Goal: Information Seeking & Learning: Compare options

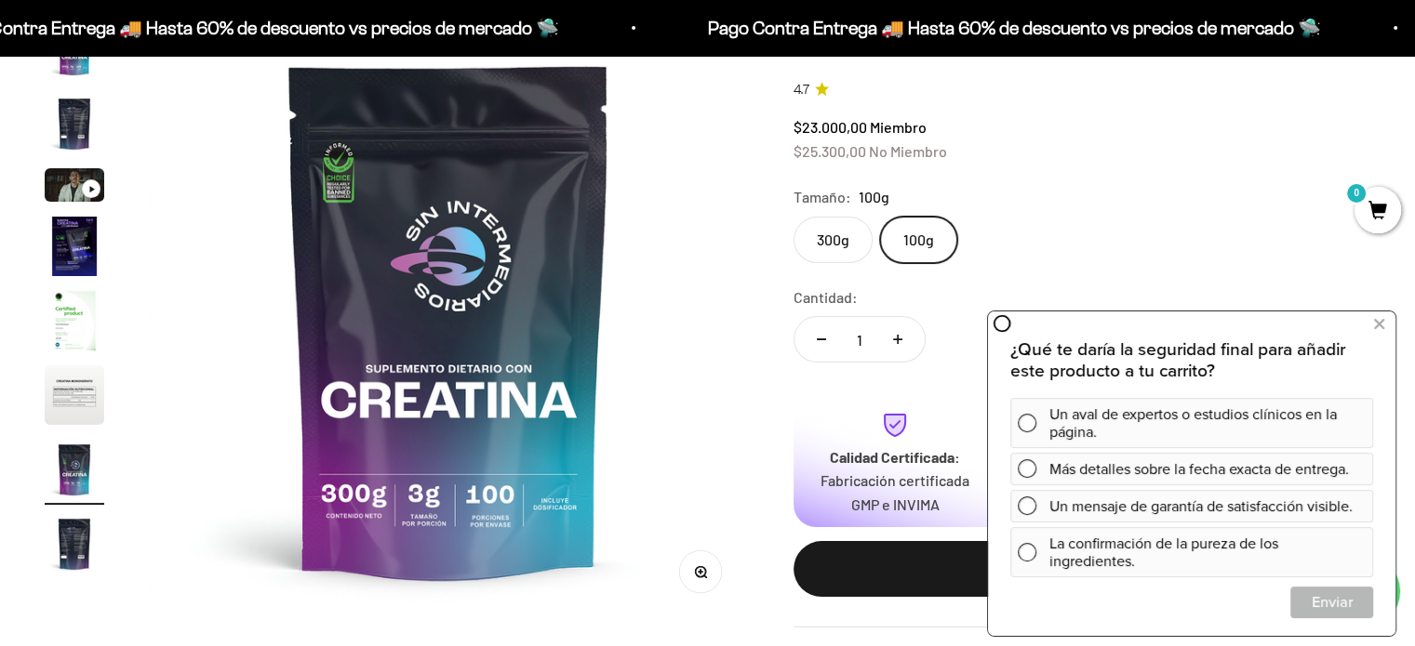
scroll to position [76, 0]
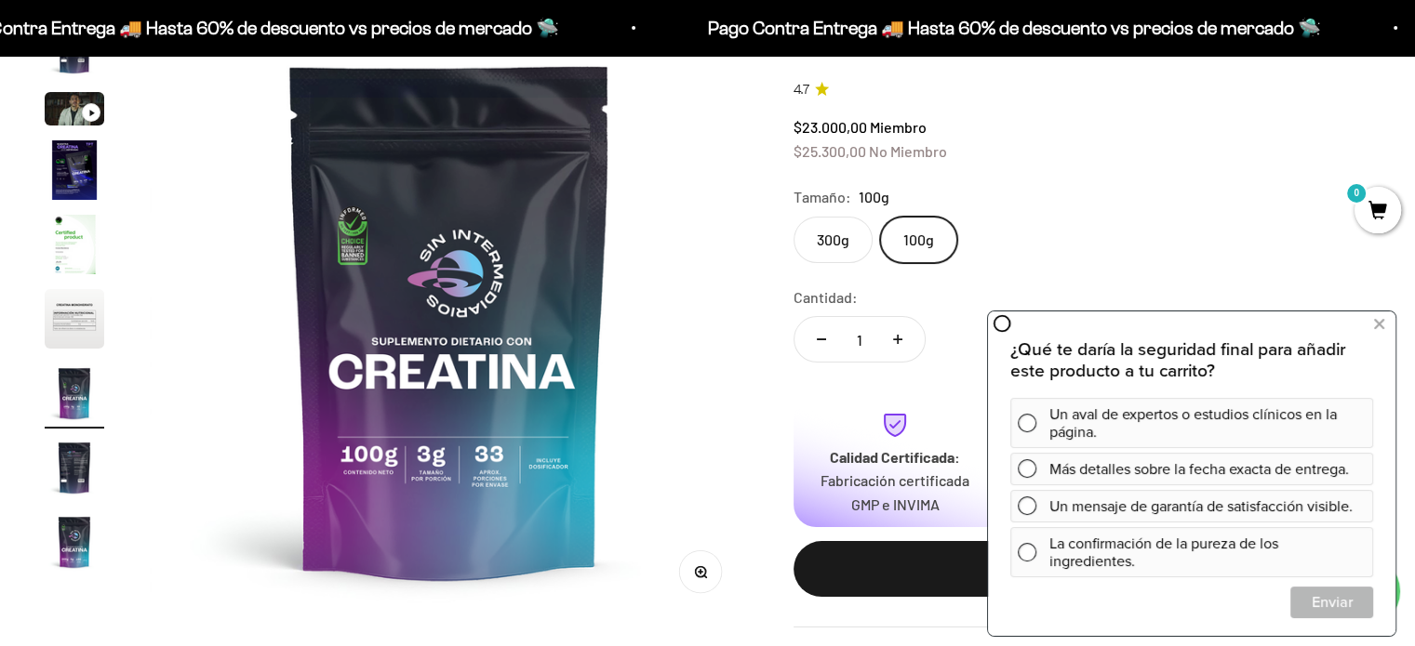
click at [834, 240] on label "300g" at bounding box center [832, 240] width 79 height 47
click at [793, 217] on input "300g" at bounding box center [793, 216] width 1 height 1
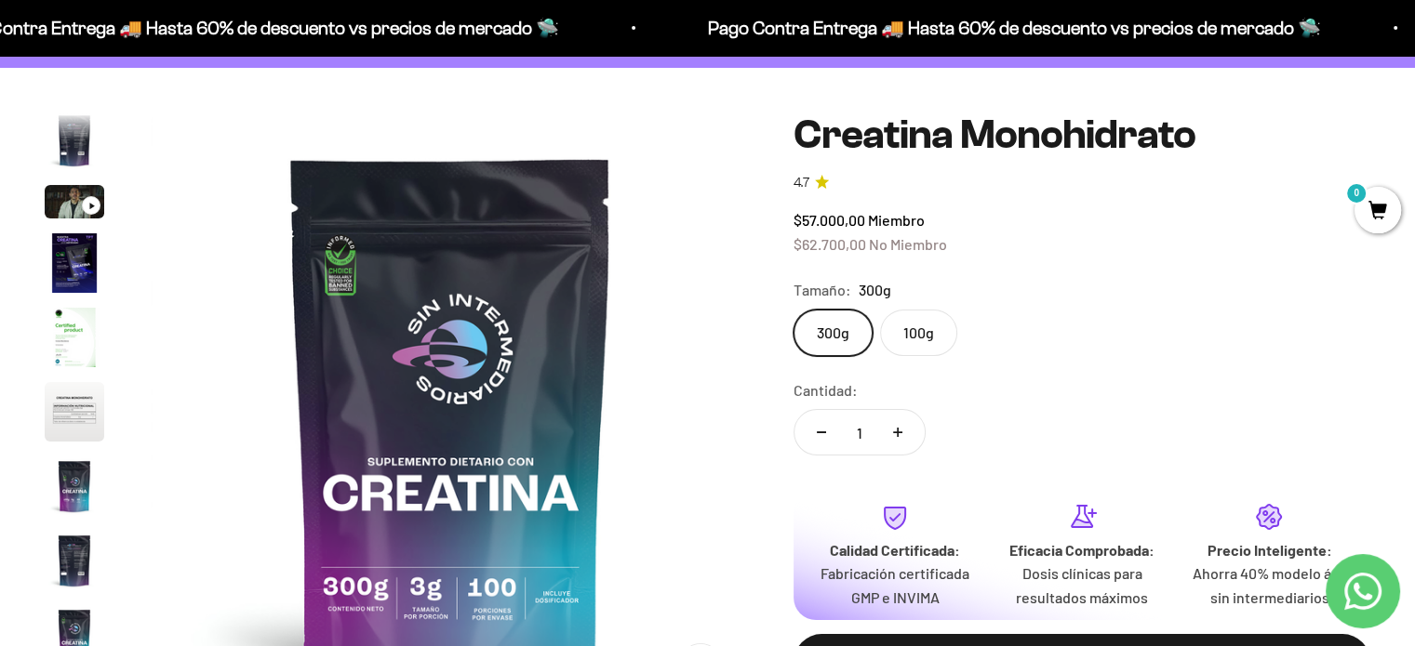
scroll to position [220, 0]
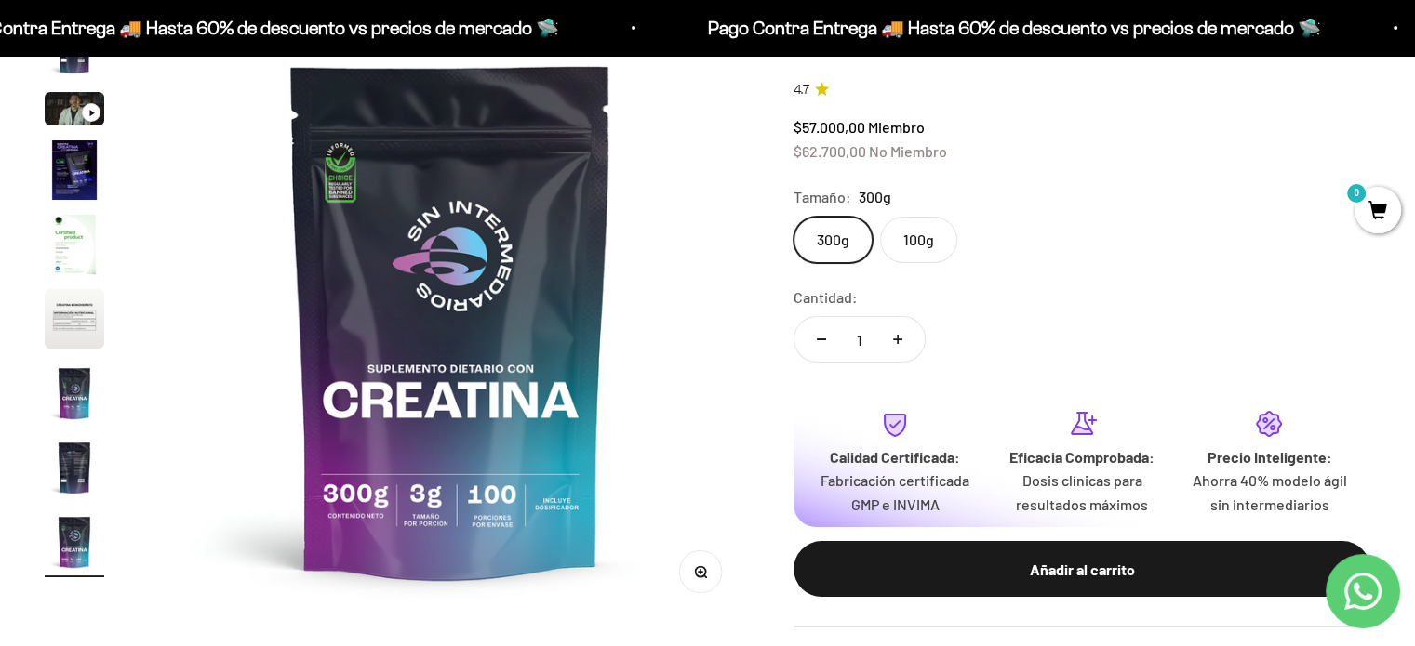
click at [61, 245] on img "Ir al artículo 5" at bounding box center [75, 245] width 60 height 60
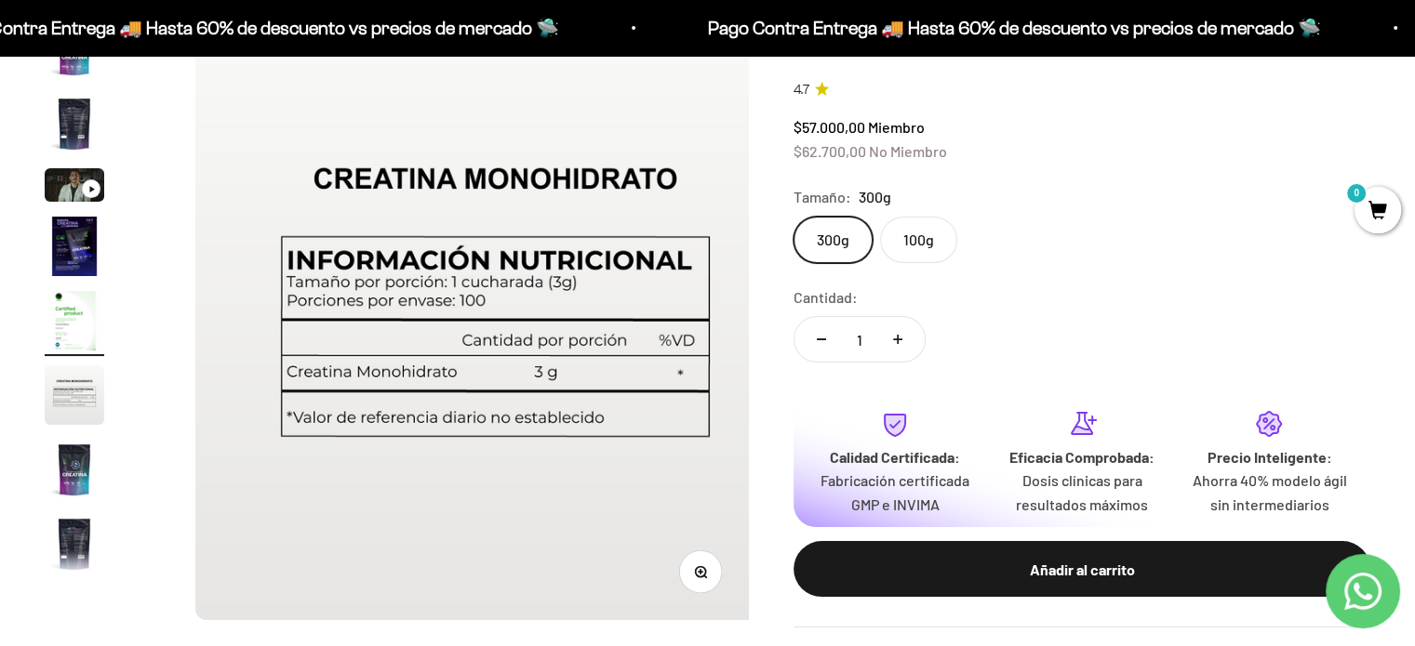
scroll to position [0, 2489]
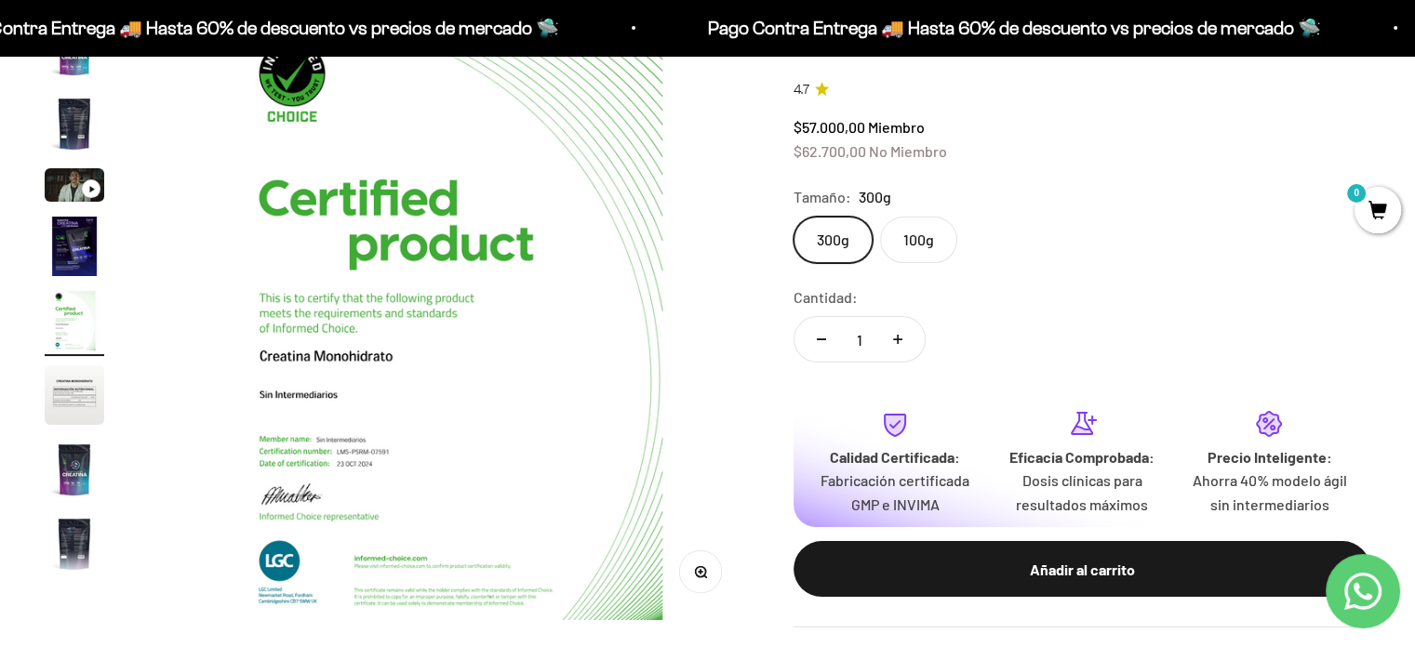
click at [74, 331] on img "Ir al artículo 5" at bounding box center [75, 321] width 60 height 60
click at [75, 390] on img "Ir al artículo 6" at bounding box center [75, 396] width 60 height 60
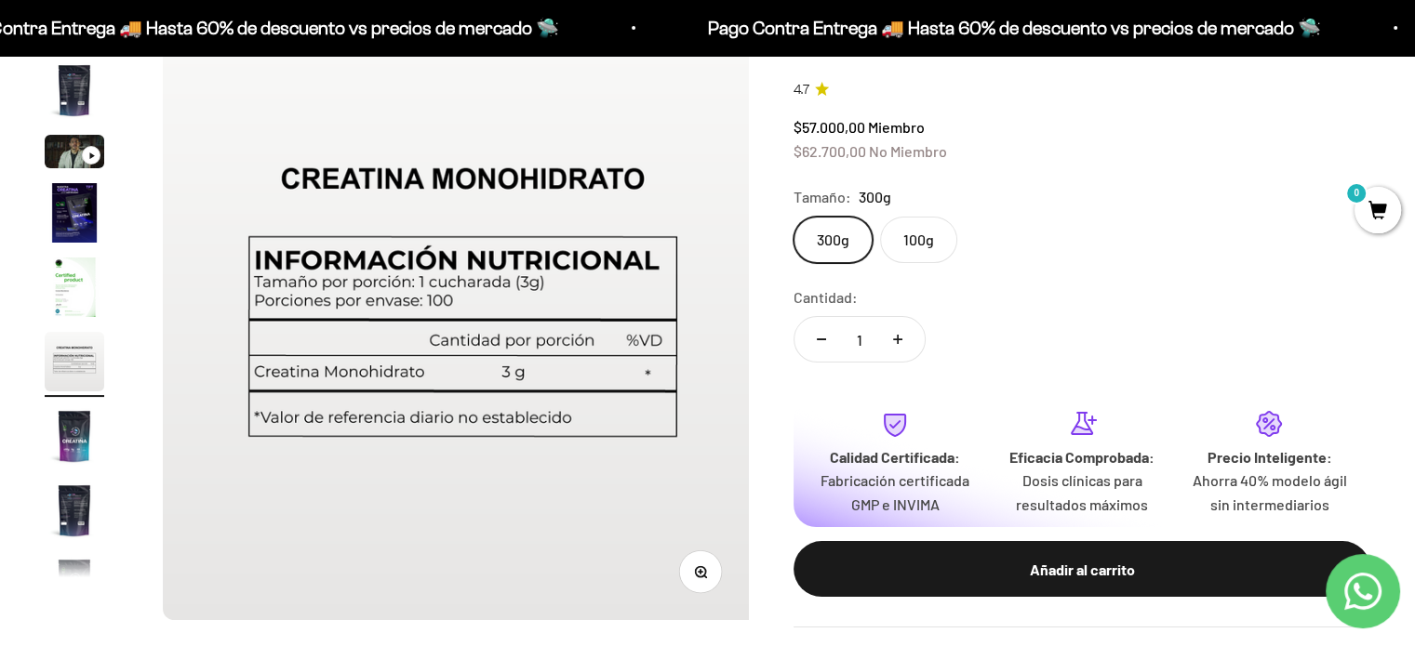
scroll to position [0, 3112]
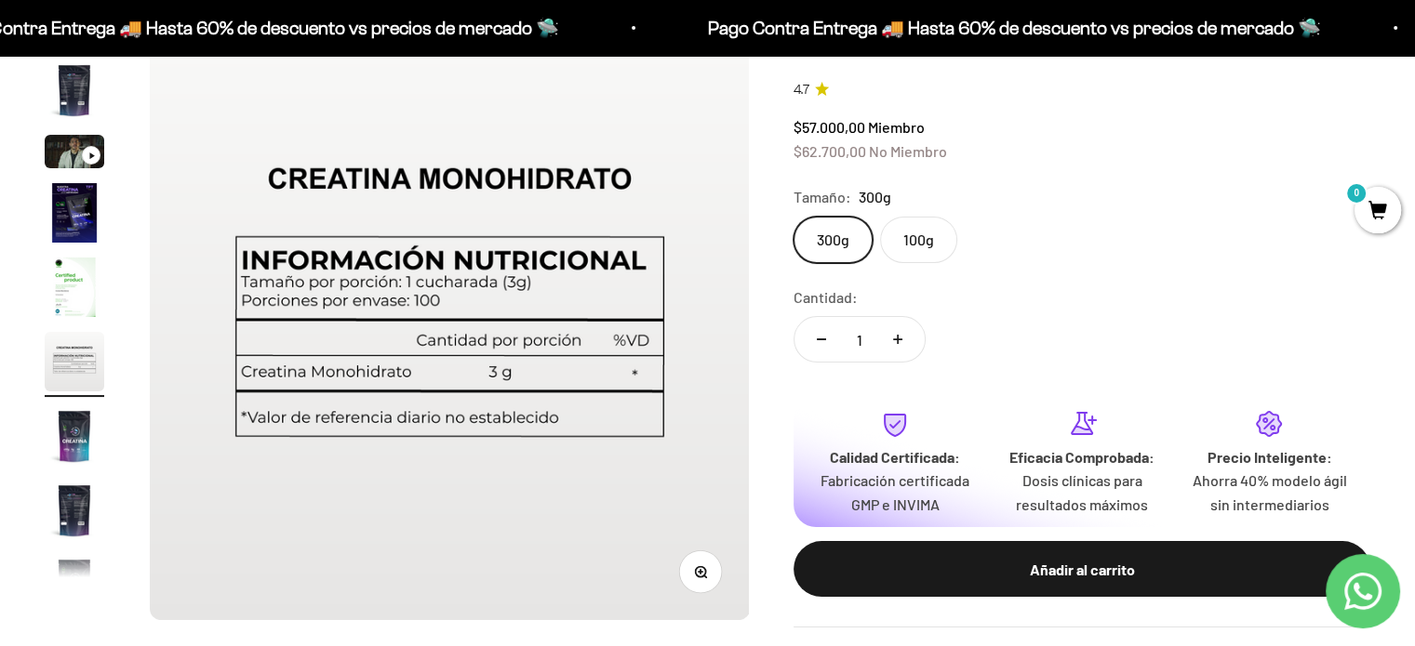
click at [88, 442] on img "Ir al artículo 7" at bounding box center [75, 436] width 60 height 60
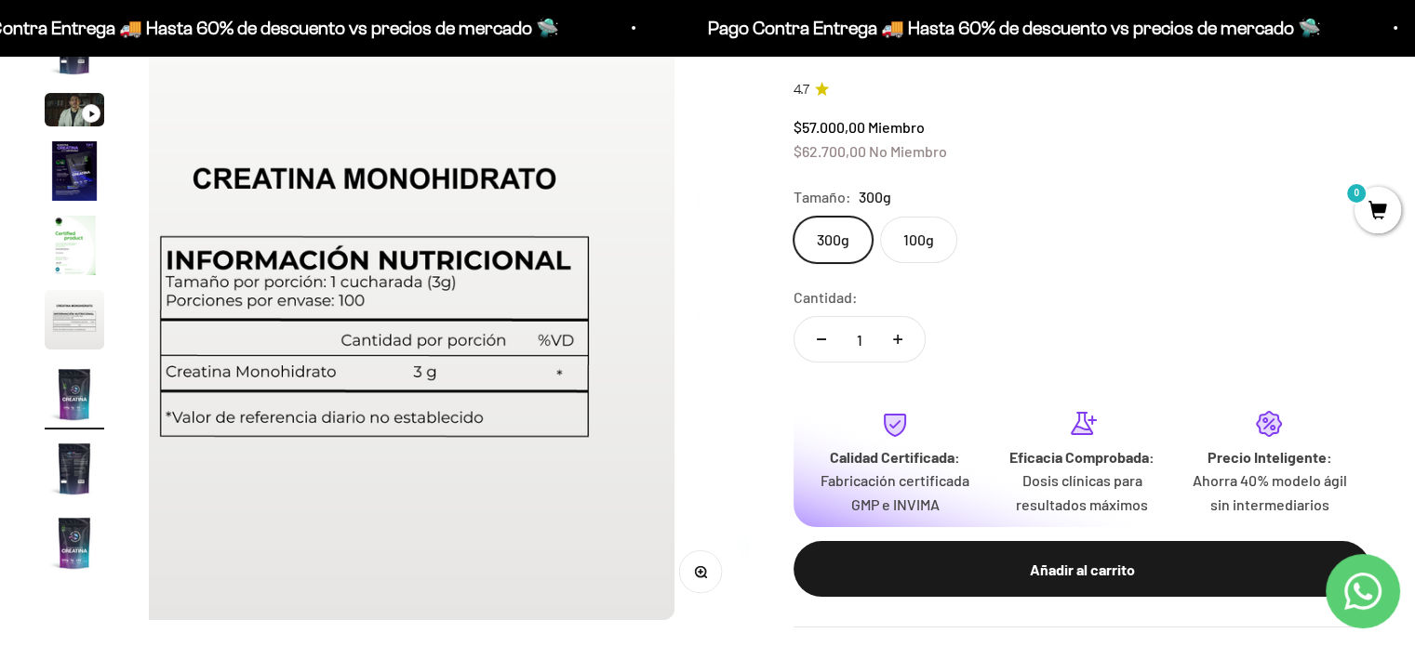
scroll to position [76, 0]
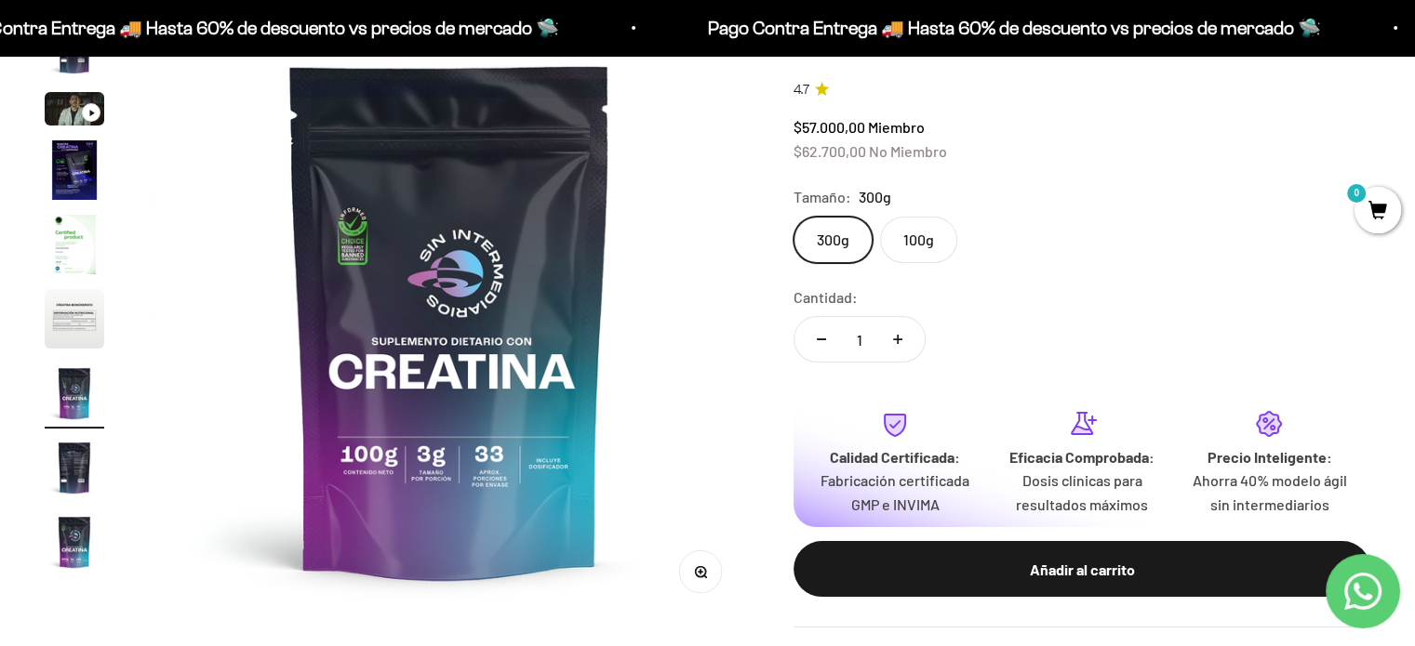
click at [78, 470] on img "Ir al artículo 8" at bounding box center [75, 468] width 60 height 60
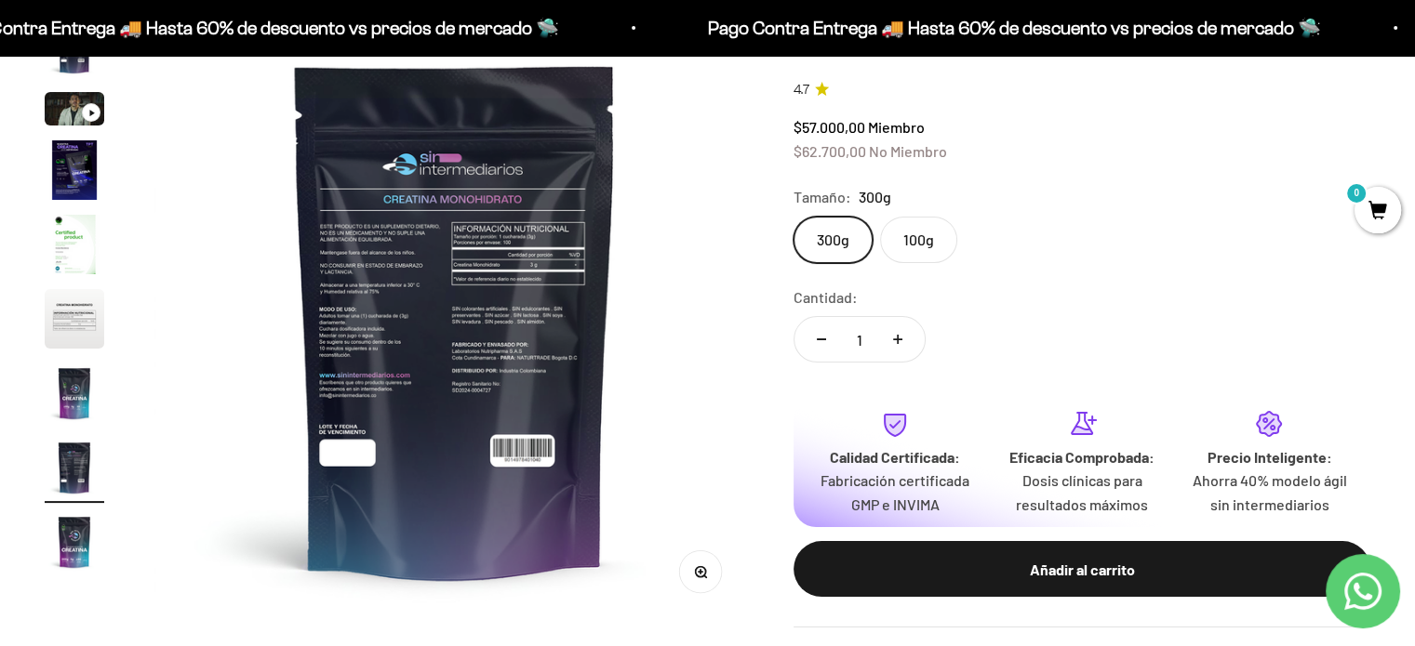
scroll to position [0, 4357]
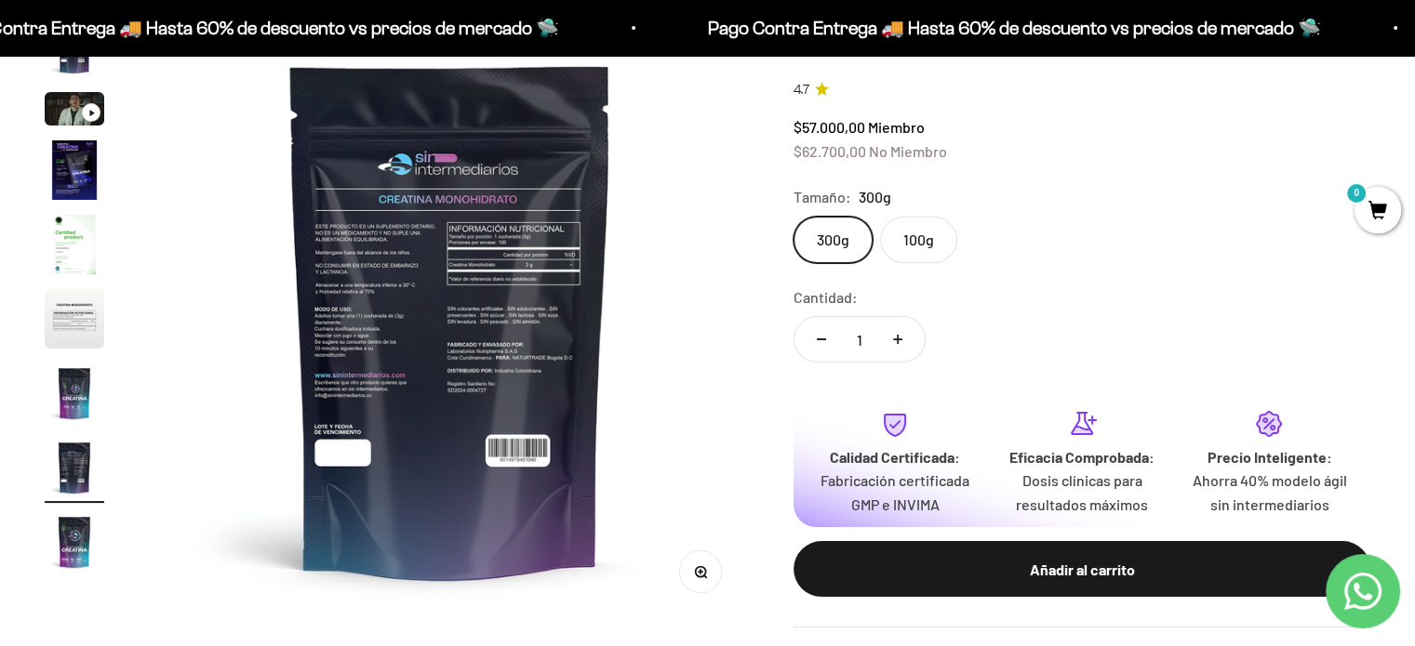
click at [415, 330] on img at bounding box center [450, 320] width 600 height 600
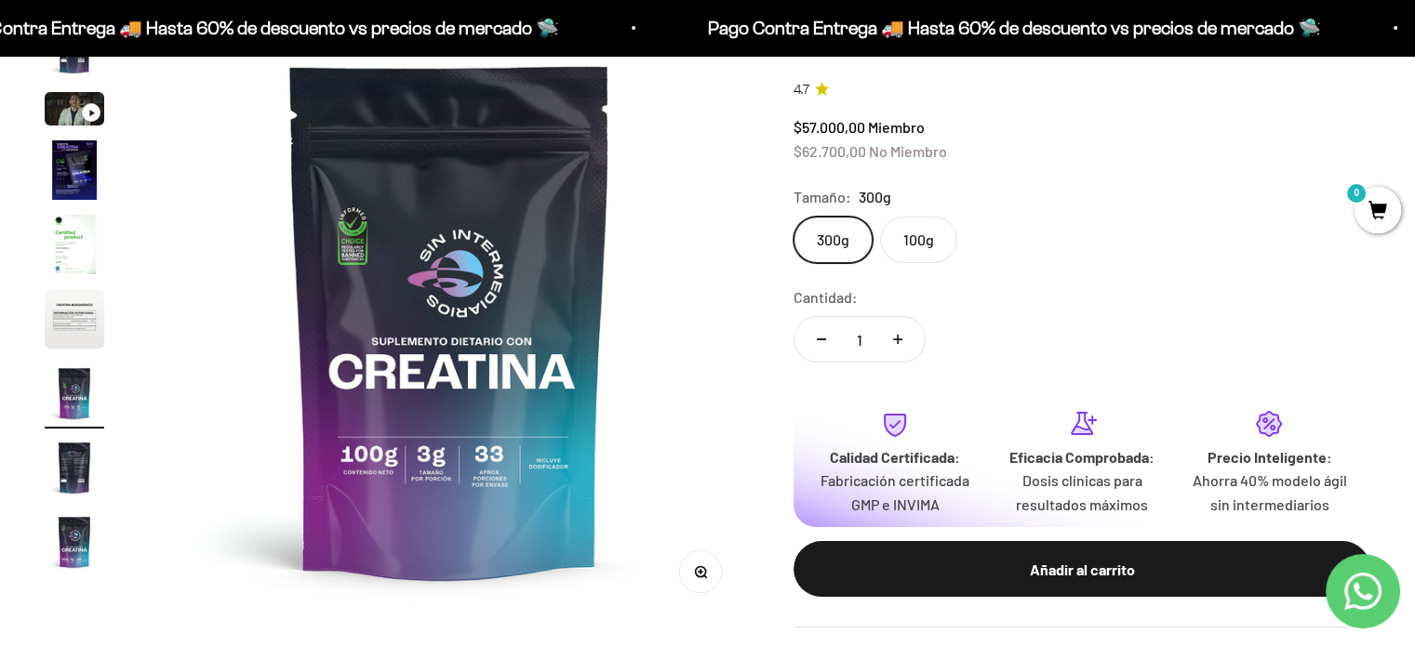
click at [688, 310] on img at bounding box center [450, 320] width 600 height 600
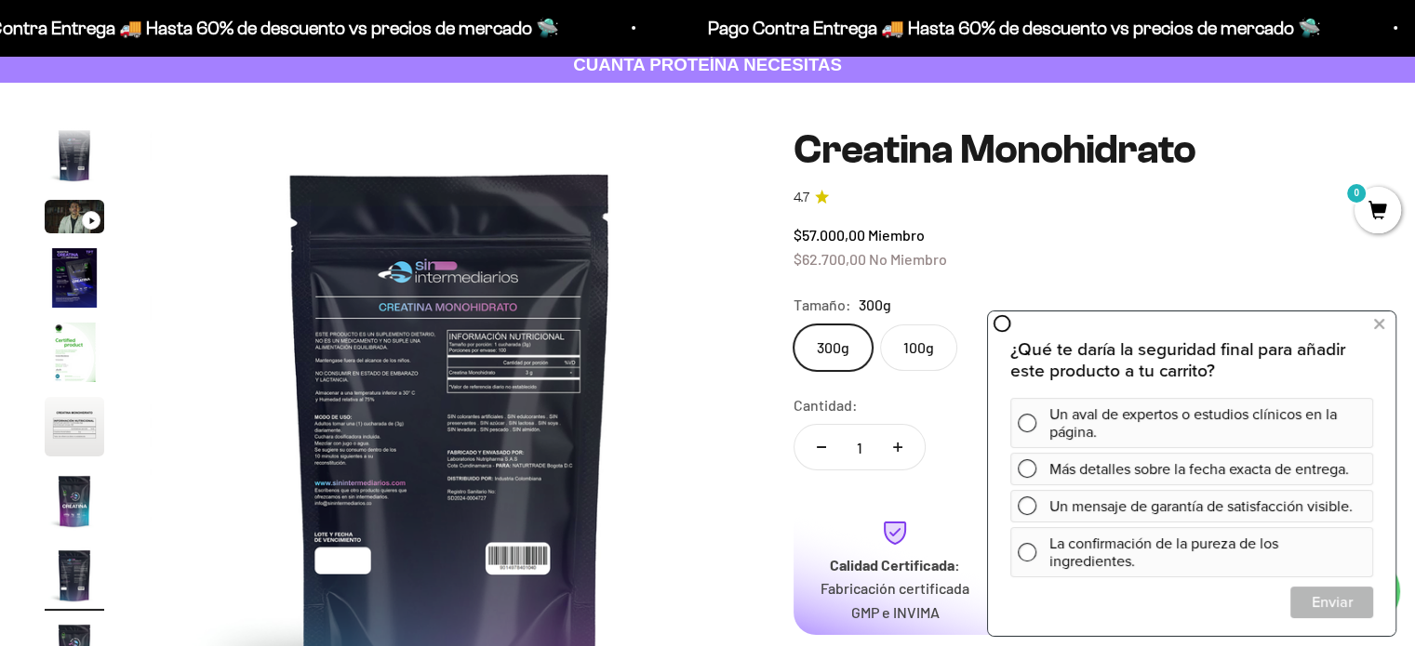
scroll to position [279, 0]
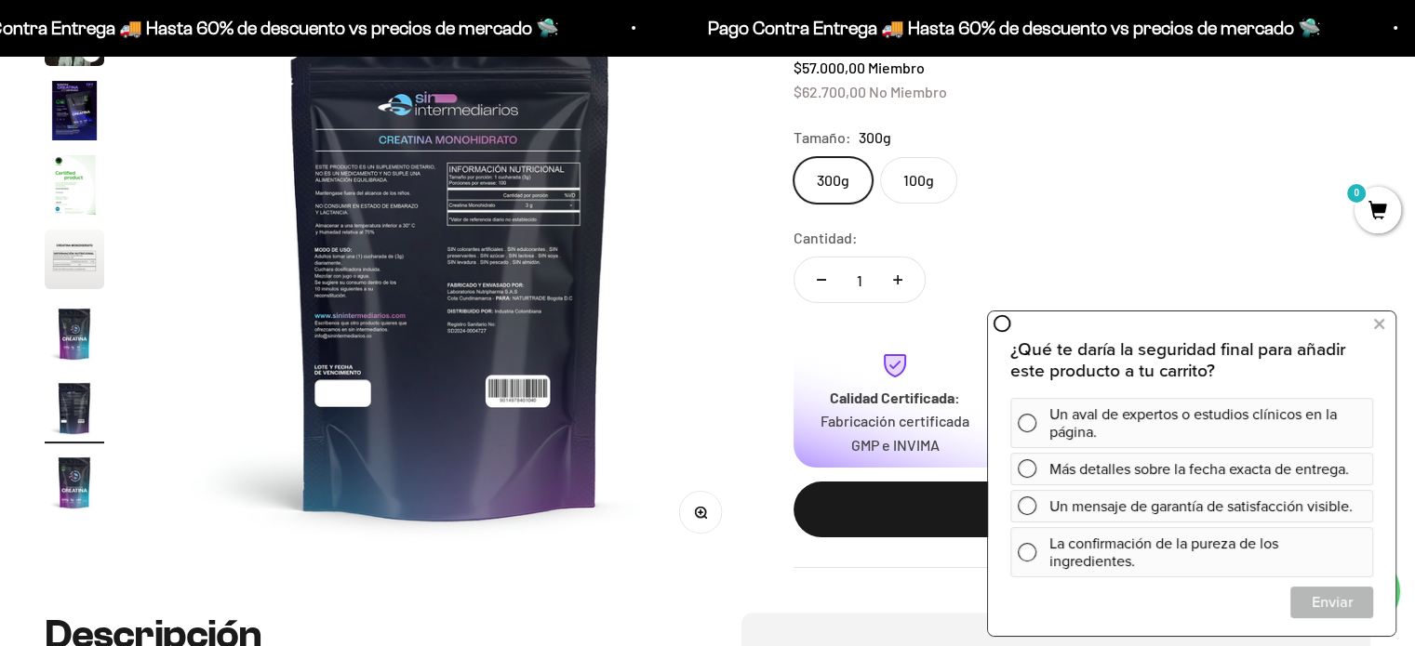
click at [385, 310] on img at bounding box center [450, 260] width 600 height 600
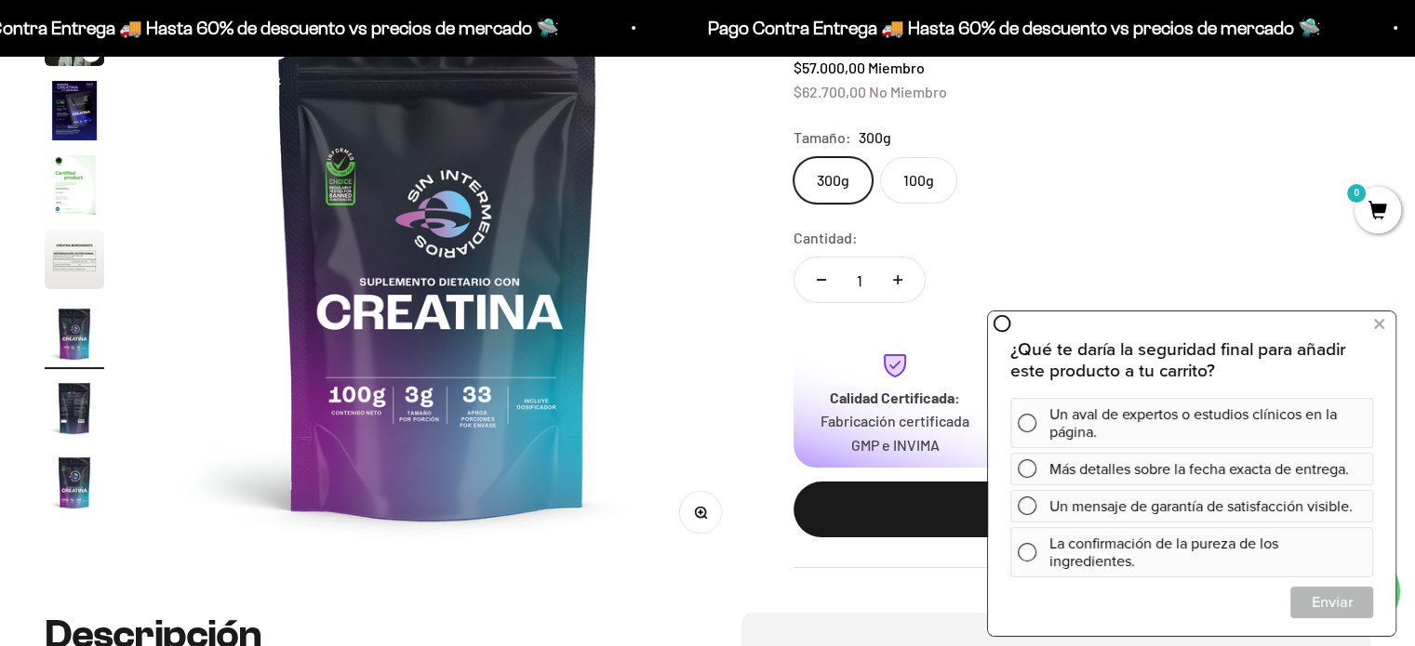
scroll to position [0, 3735]
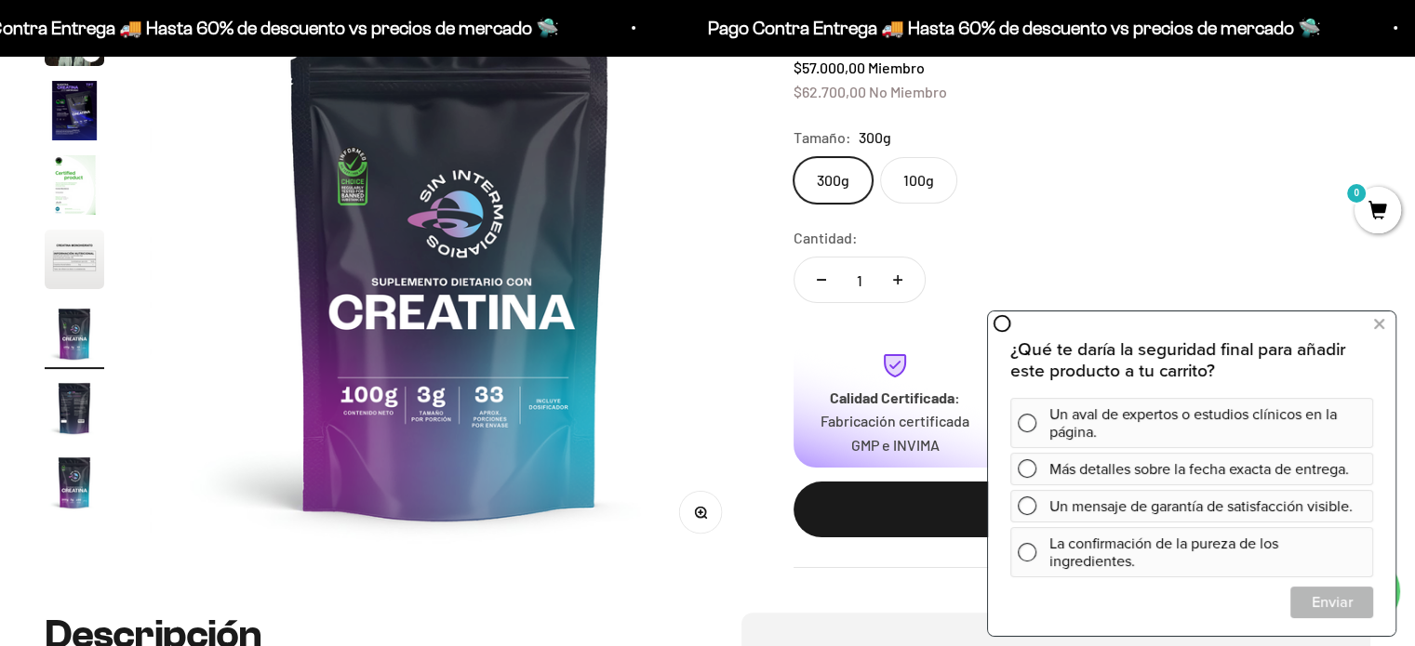
click at [731, 293] on img at bounding box center [450, 260] width 600 height 600
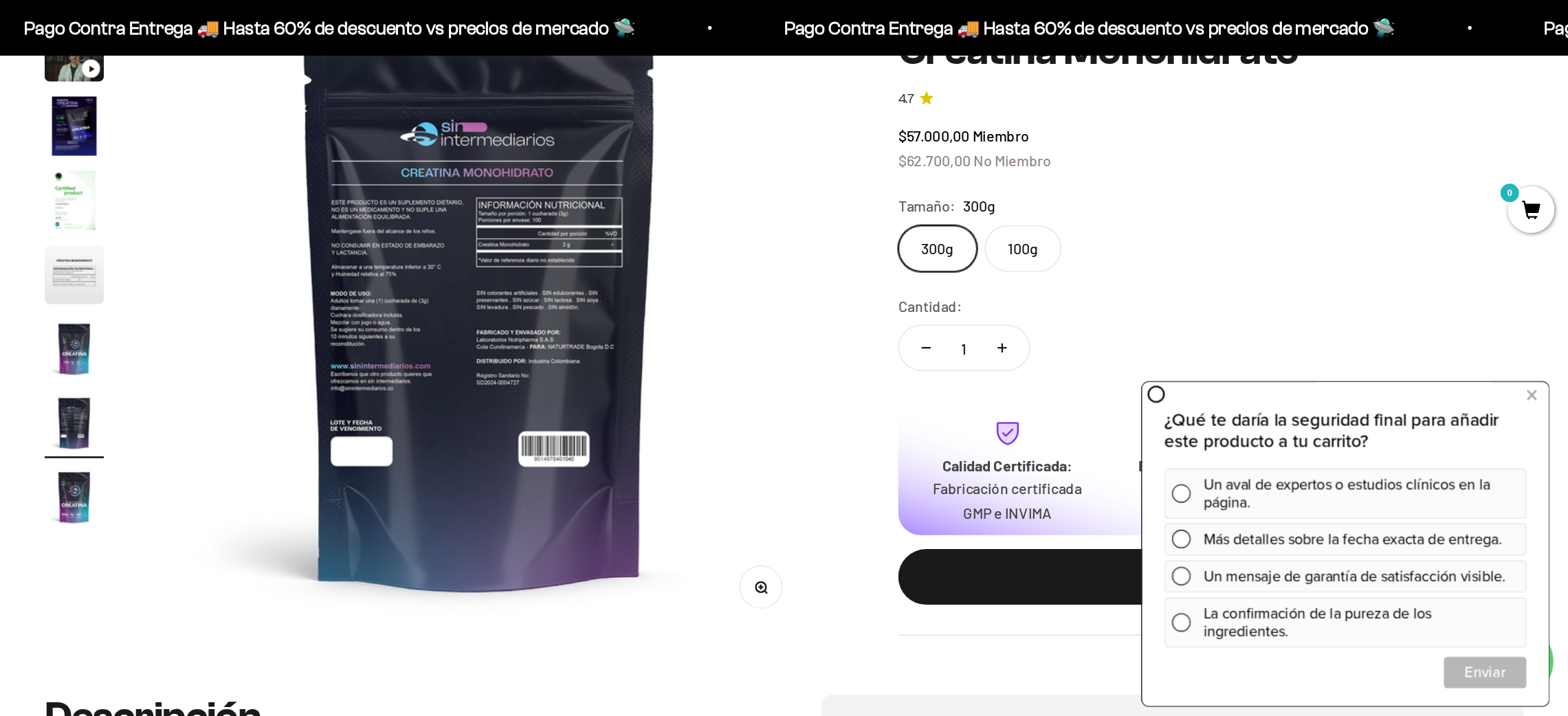
scroll to position [206, 0]
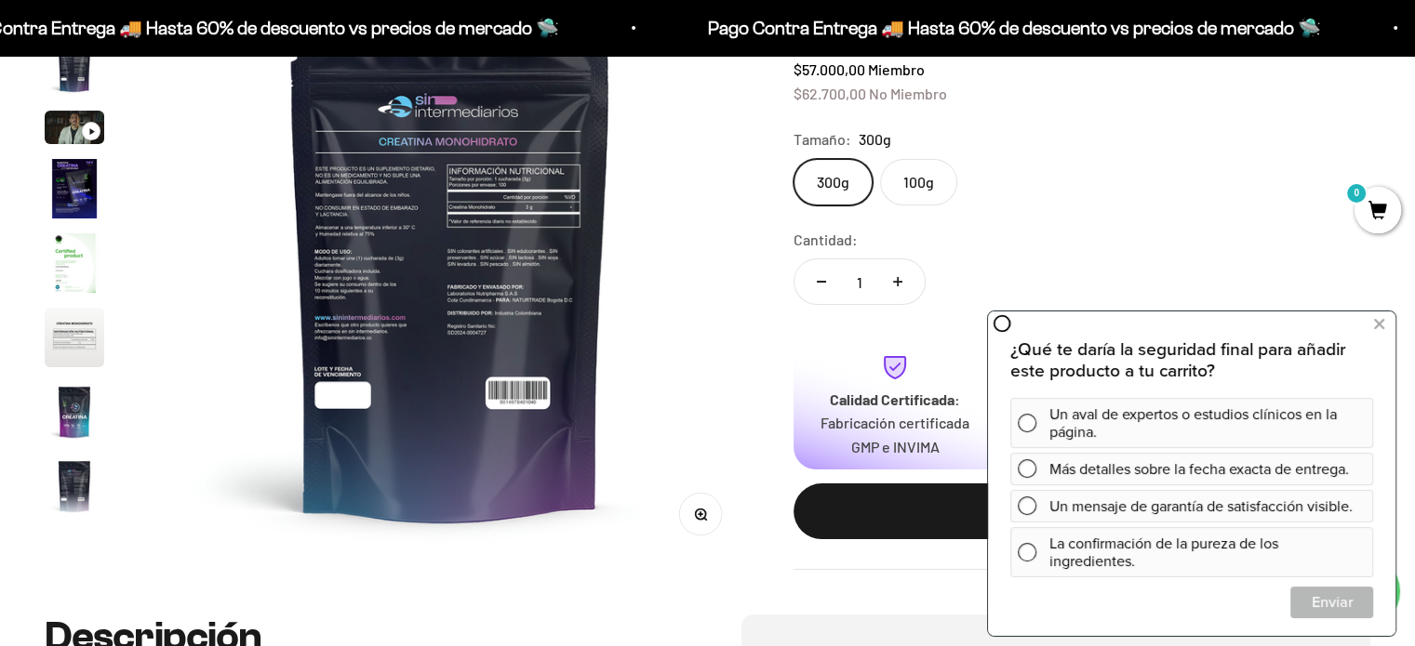
click at [47, 561] on product-gallery "Zoom Ir al artículo 1 Ir al artículo 2 Ir al artículo 3 Ir al artículo 4 Ir al …" at bounding box center [397, 262] width 704 height 600
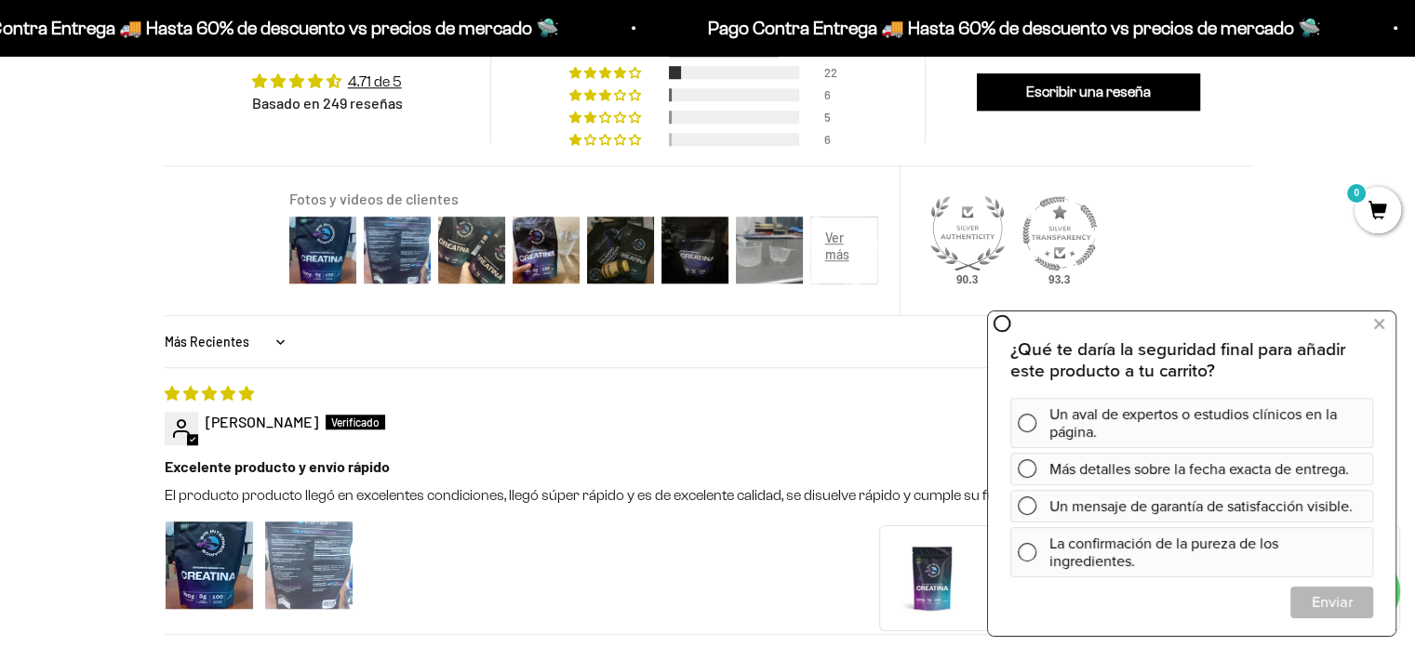
click at [290, 574] on img "Link to user picture 2" at bounding box center [308, 565] width 87 height 87
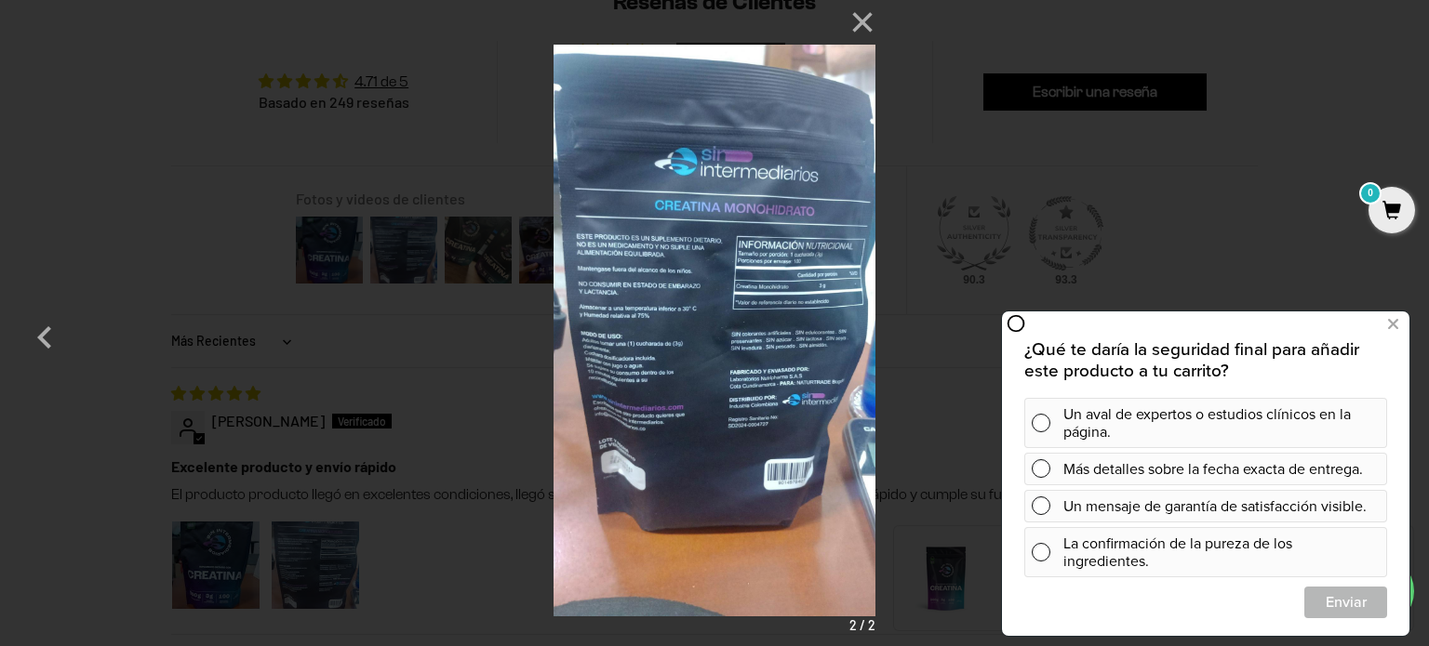
click at [619, 385] on img at bounding box center [714, 323] width 322 height 646
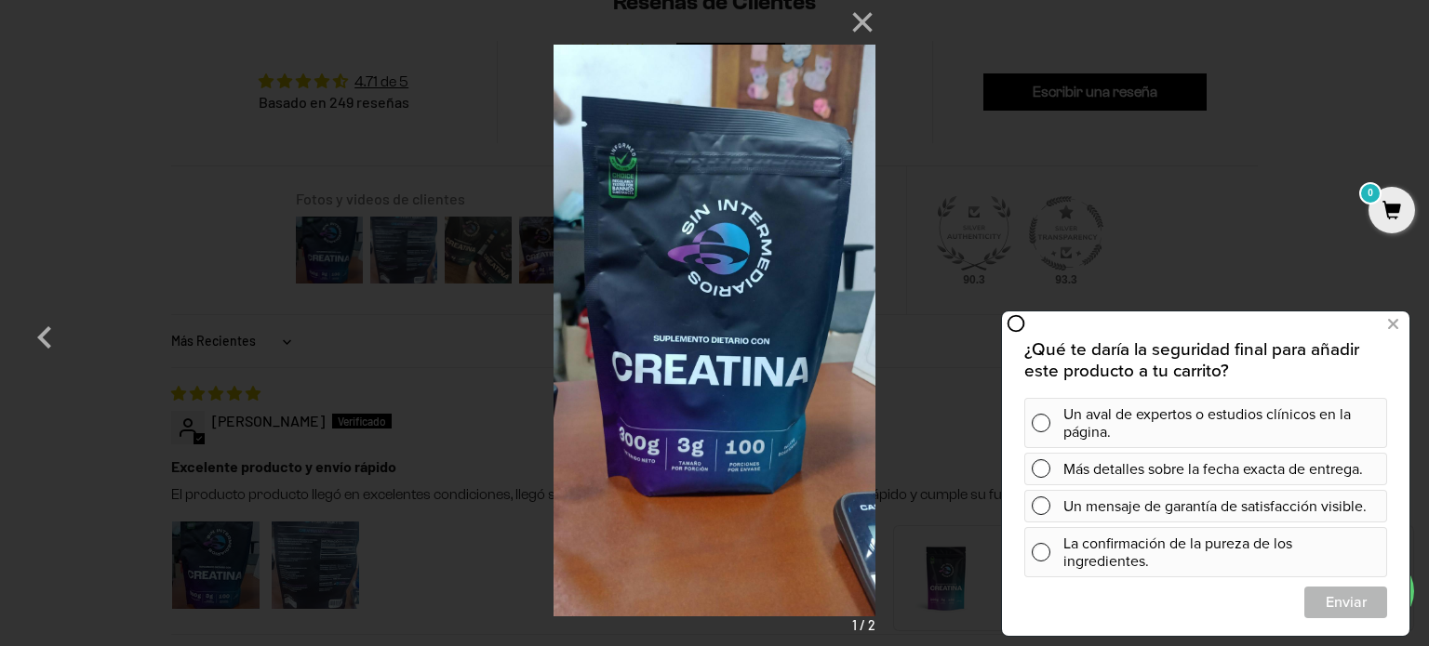
click at [806, 353] on img at bounding box center [714, 323] width 322 height 646
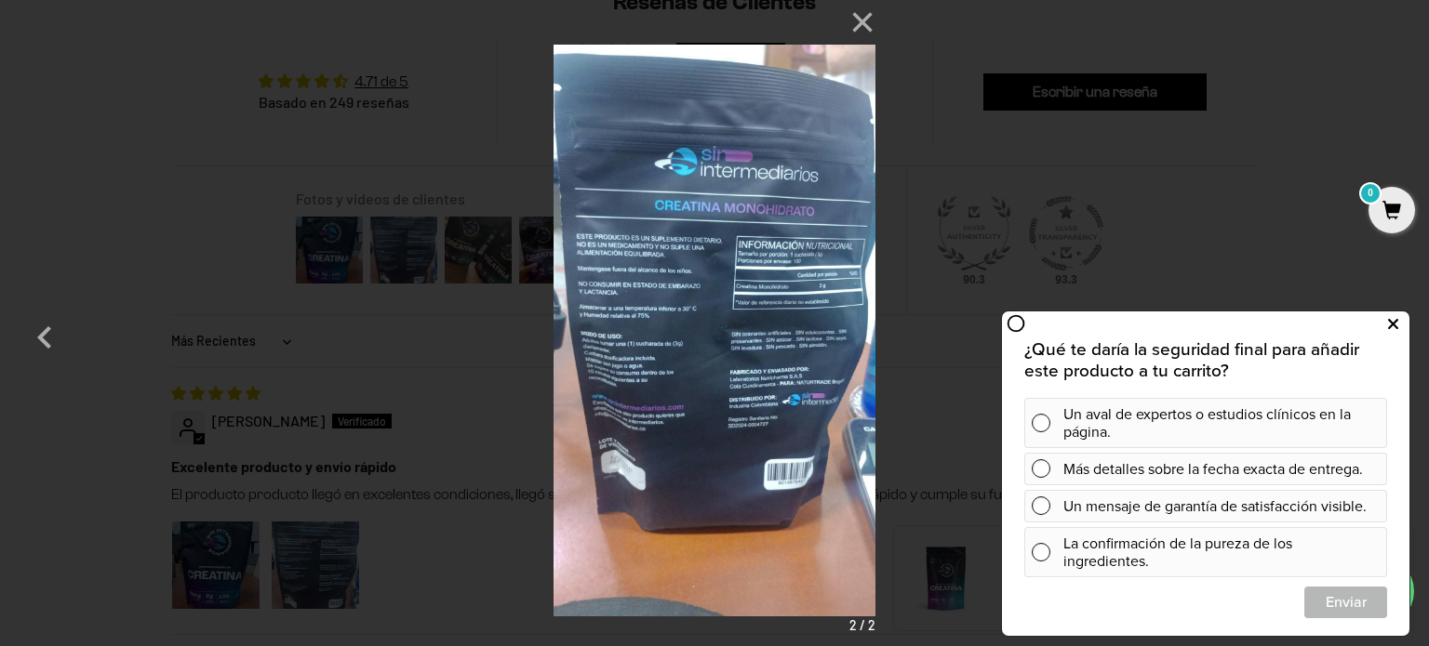
click at [1396, 319] on icon at bounding box center [1393, 325] width 10 height 24
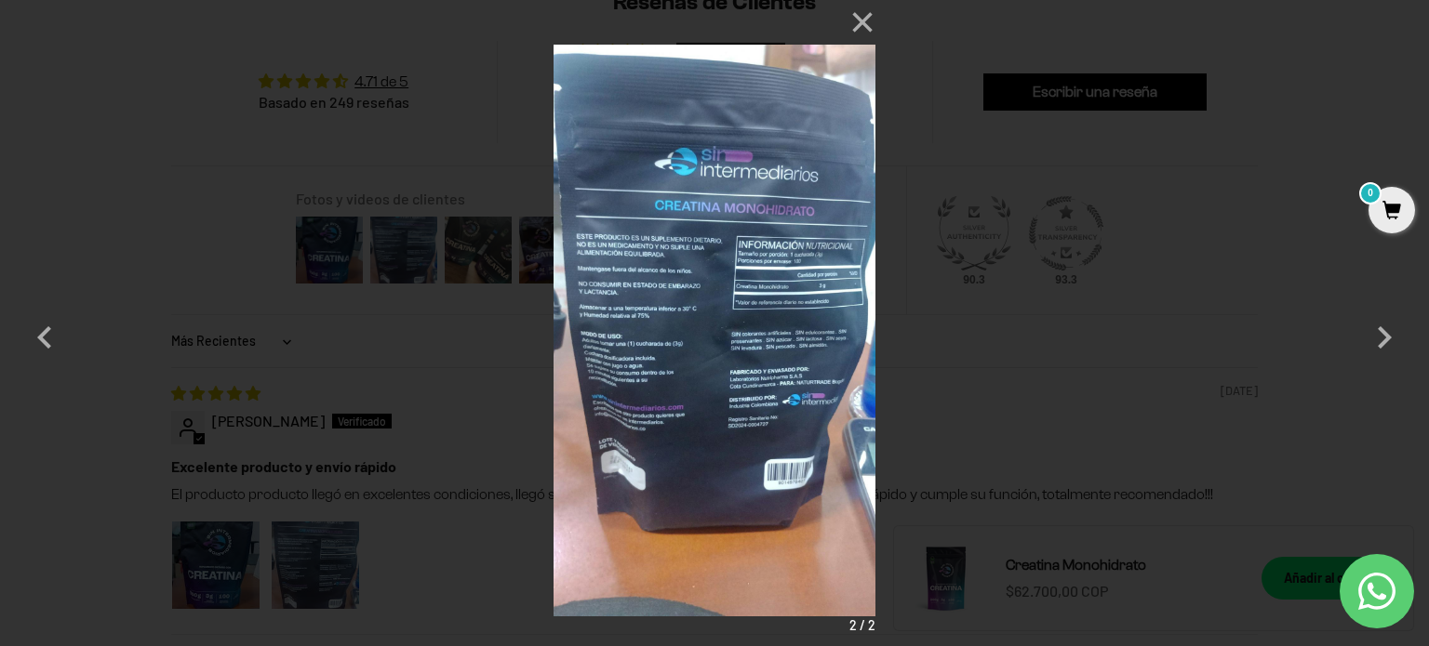
click at [41, 415] on div "× 2 / 2 Loading..." at bounding box center [714, 323] width 1429 height 646
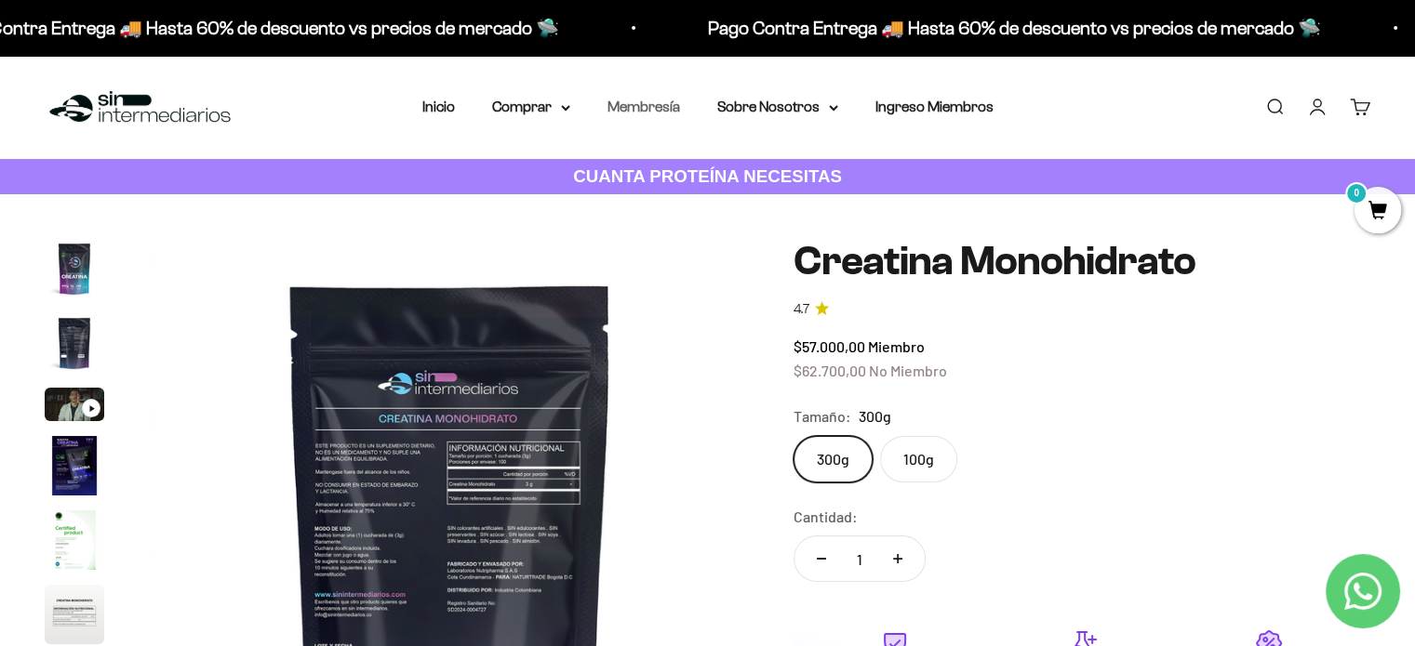
click at [626, 103] on link "Membresía" at bounding box center [643, 107] width 73 height 16
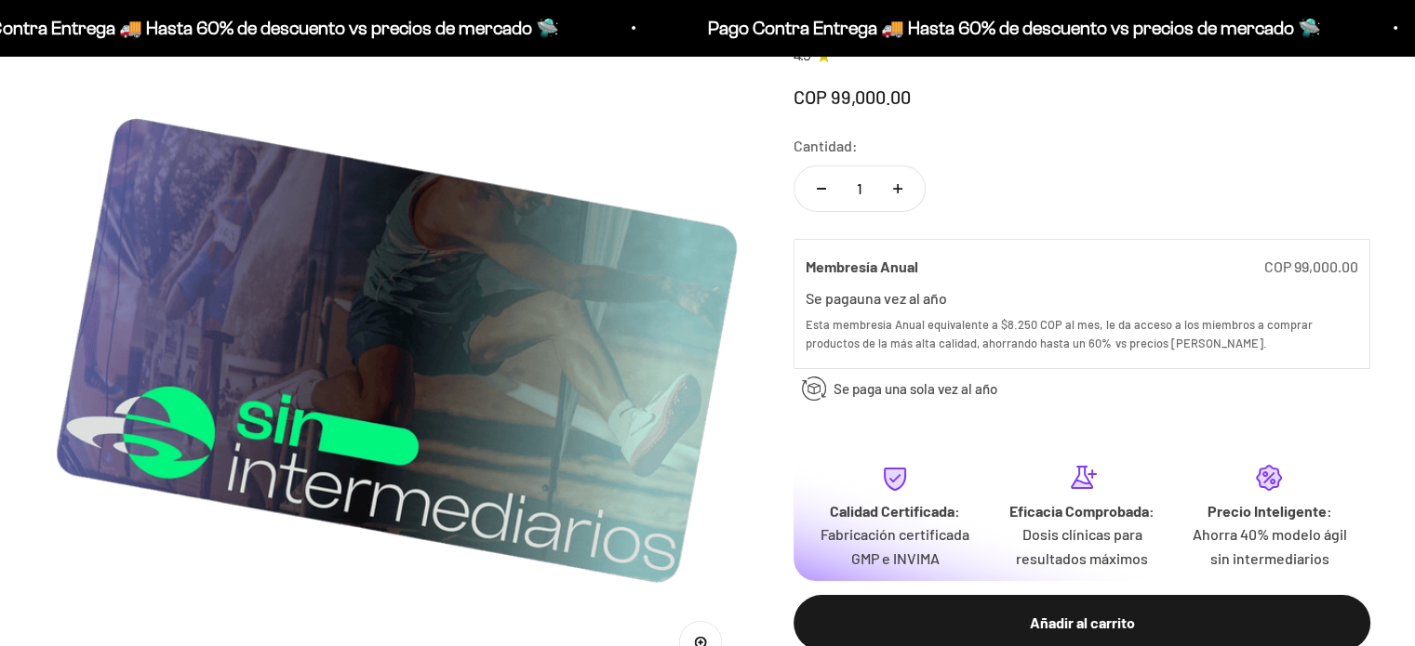
scroll to position [279, 0]
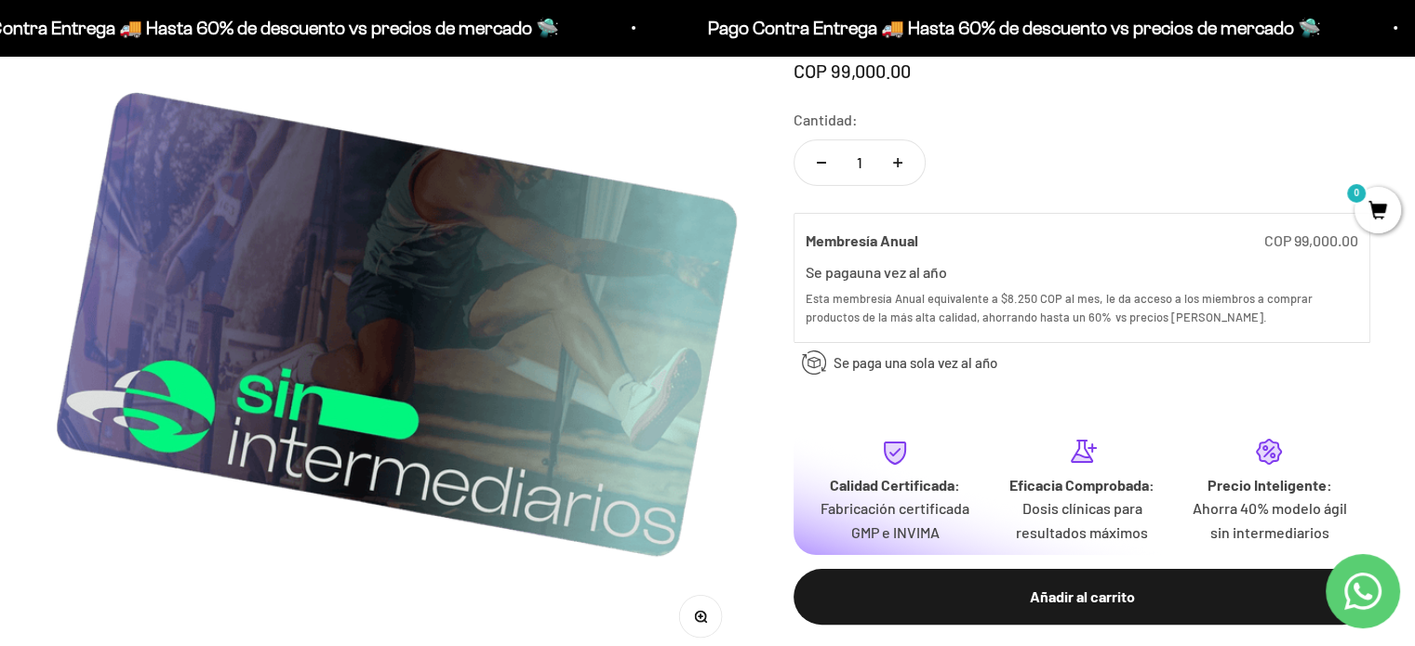
click at [824, 158] on button "Reducir cantidad" at bounding box center [821, 162] width 54 height 45
click at [891, 165] on button "Aumentar cantidad" at bounding box center [898, 162] width 54 height 45
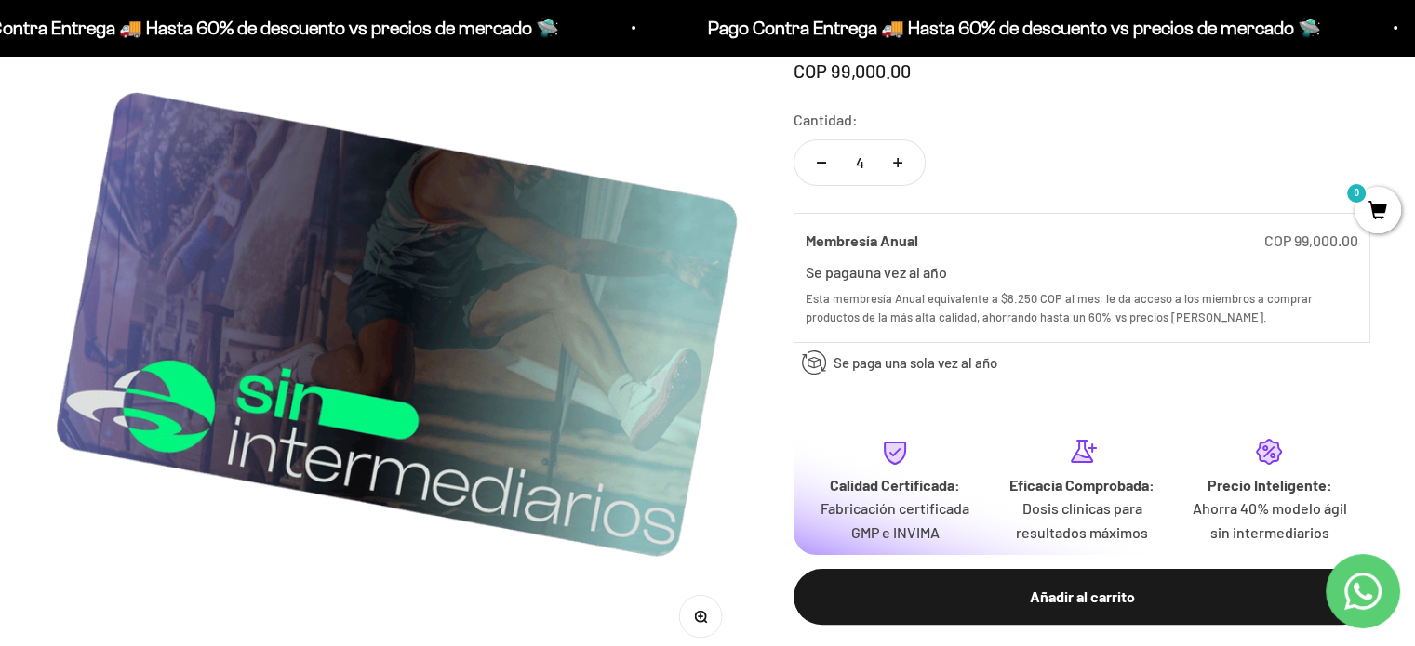
click at [891, 165] on button "Aumentar cantidad" at bounding box center [898, 162] width 54 height 45
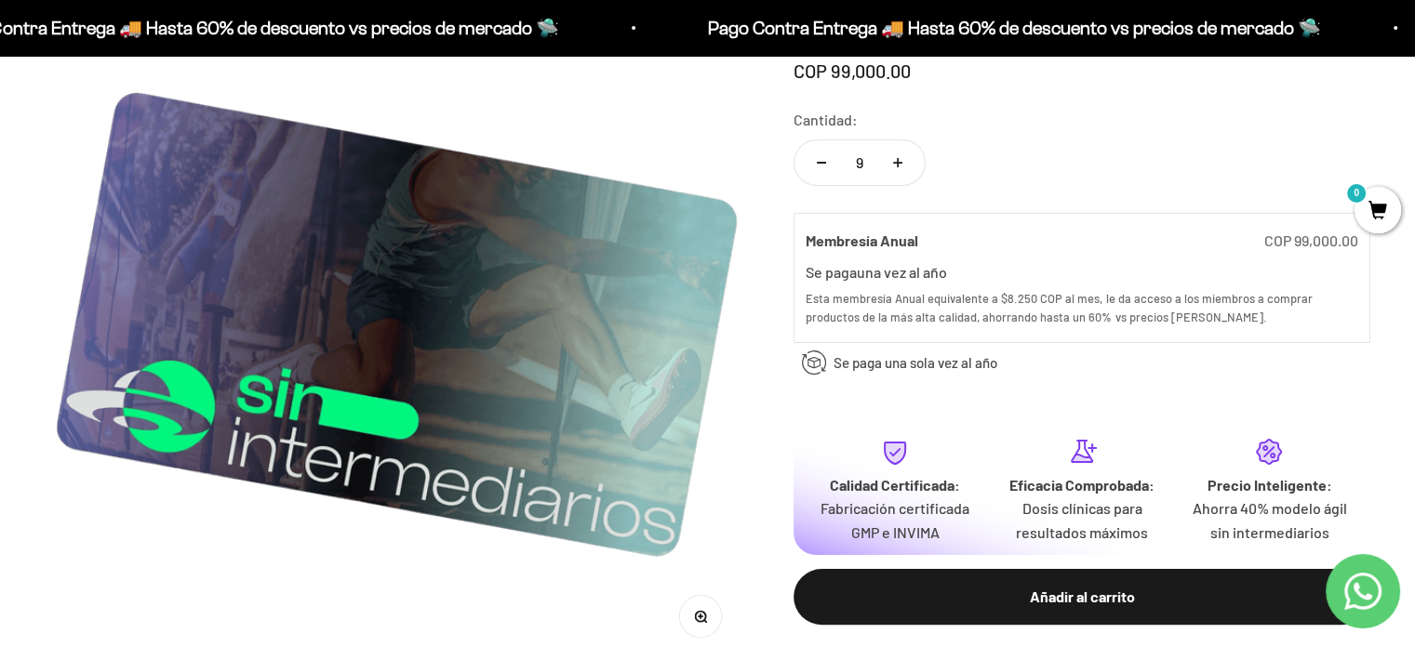
click at [891, 165] on button "Aumentar cantidad" at bounding box center [898, 162] width 54 height 45
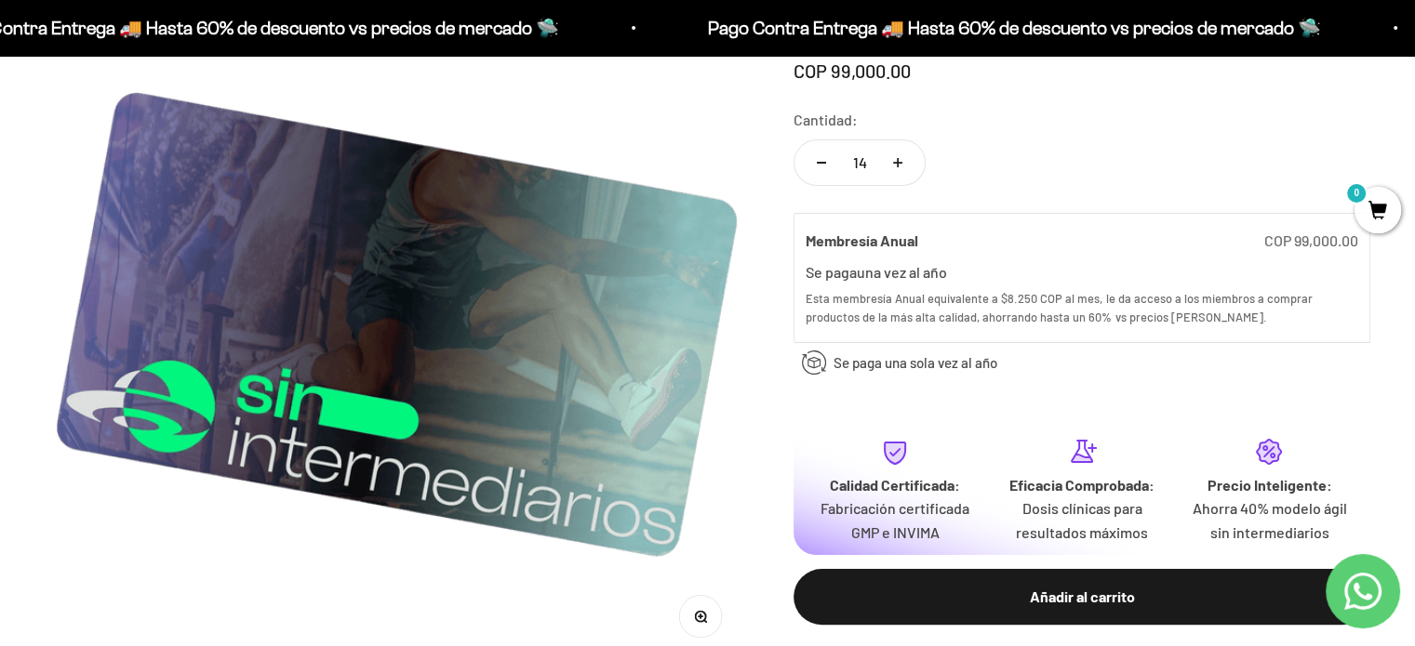
click at [830, 158] on button "Reducir cantidad" at bounding box center [821, 162] width 54 height 45
click at [827, 158] on button "Reducir cantidad" at bounding box center [821, 162] width 54 height 45
click at [826, 159] on button "Reducir cantidad" at bounding box center [821, 162] width 54 height 45
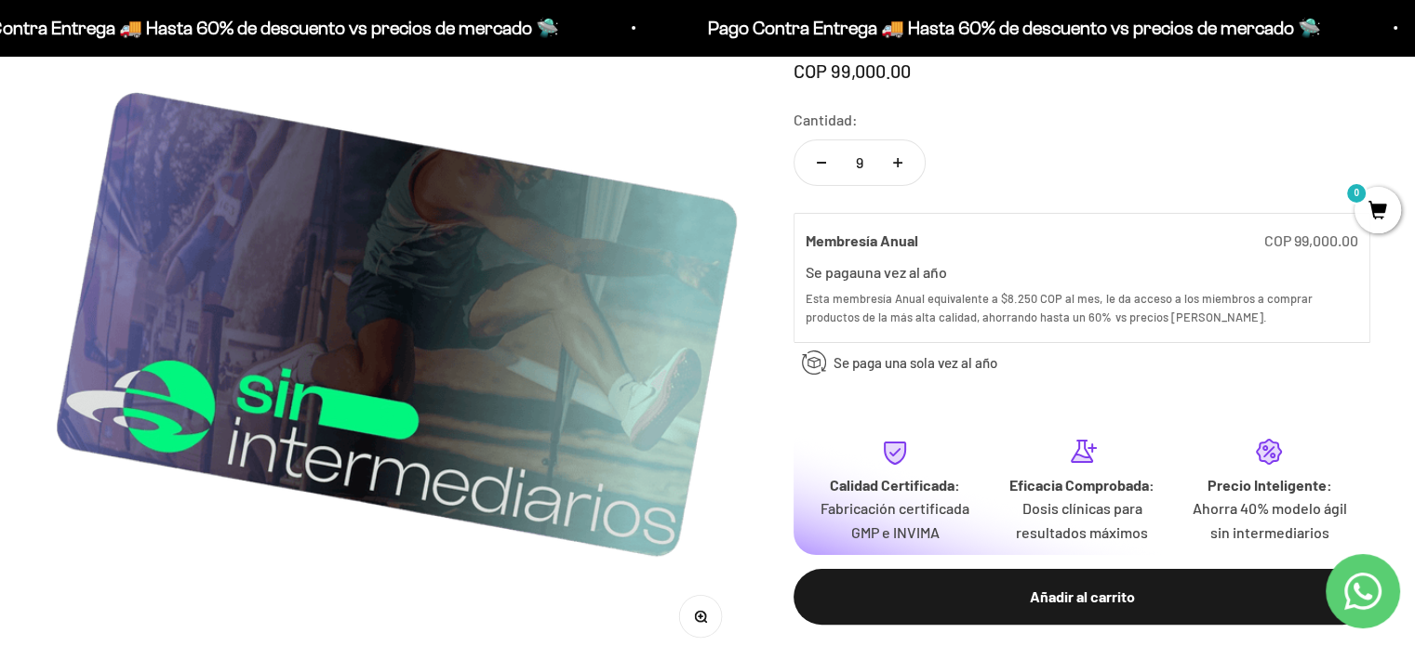
click at [826, 159] on button "Reducir cantidad" at bounding box center [821, 162] width 54 height 45
click at [822, 155] on button "Reducir cantidad" at bounding box center [821, 162] width 54 height 45
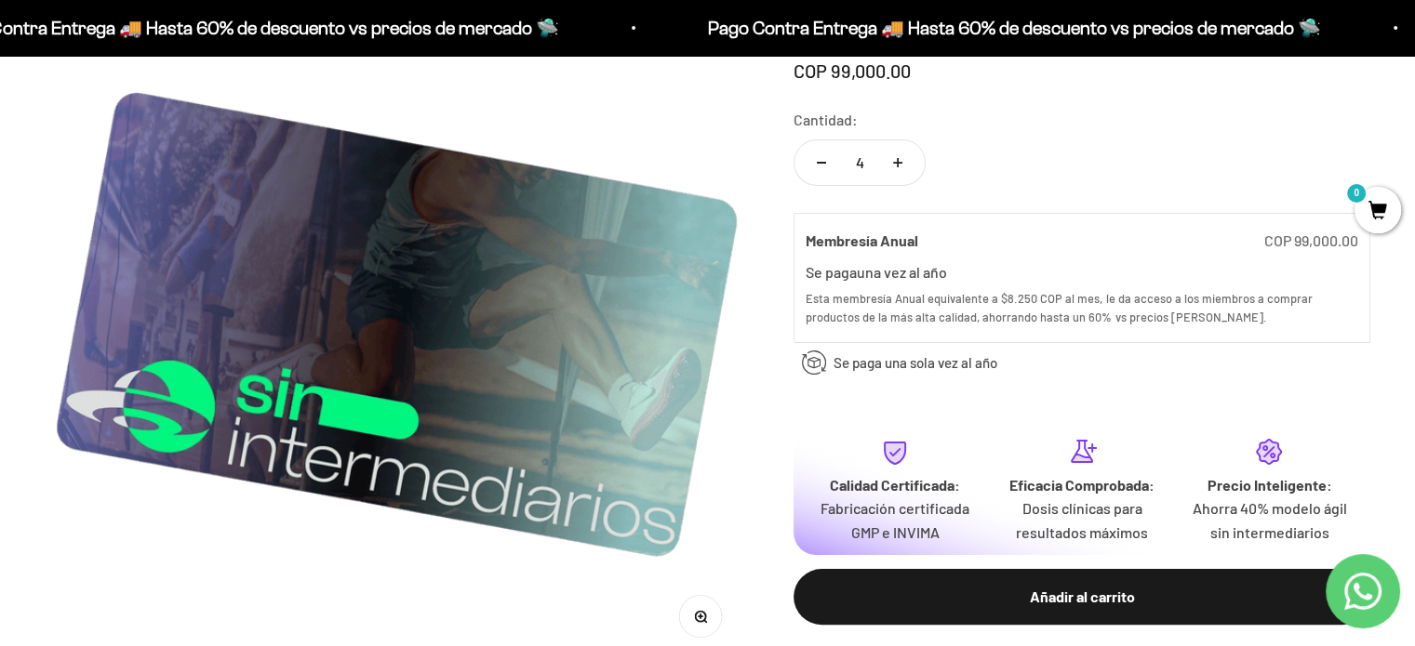
click at [822, 155] on button "Reducir cantidad" at bounding box center [821, 162] width 54 height 45
type input "1"
click at [820, 153] on button "Reducir cantidad" at bounding box center [821, 162] width 54 height 45
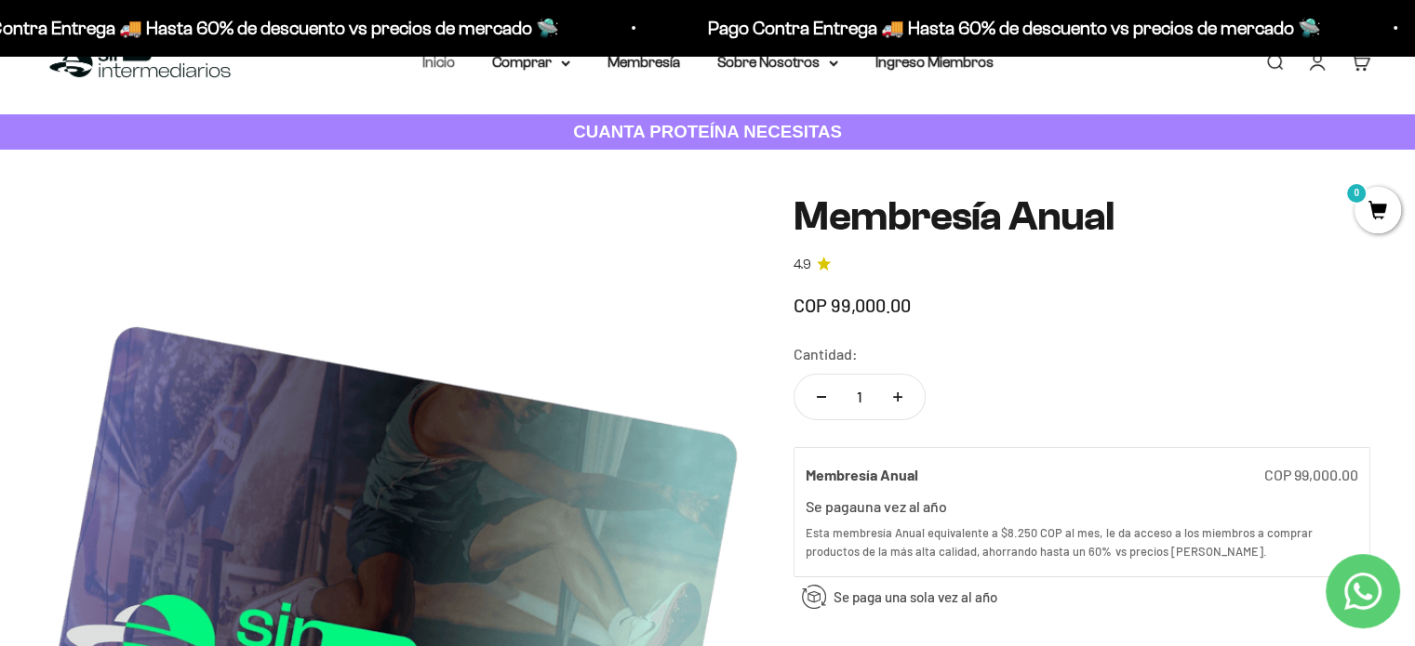
scroll to position [0, 0]
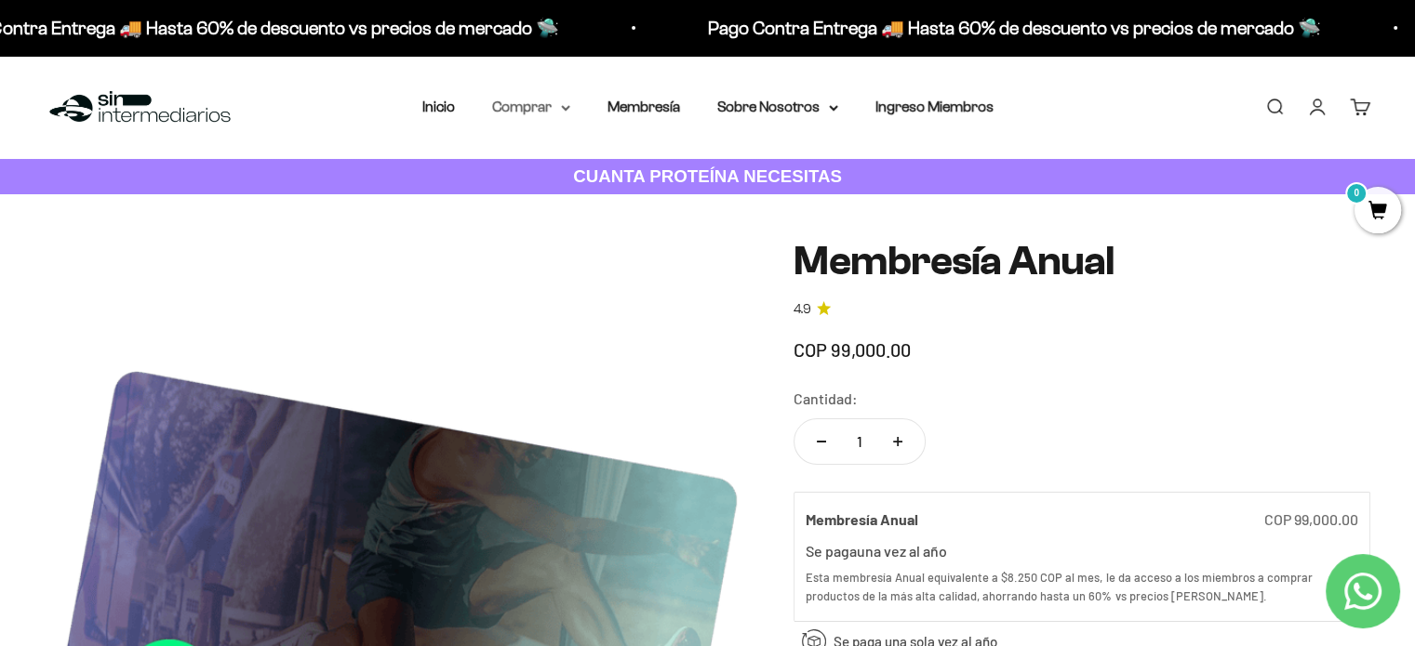
click at [566, 108] on icon at bounding box center [565, 108] width 7 height 4
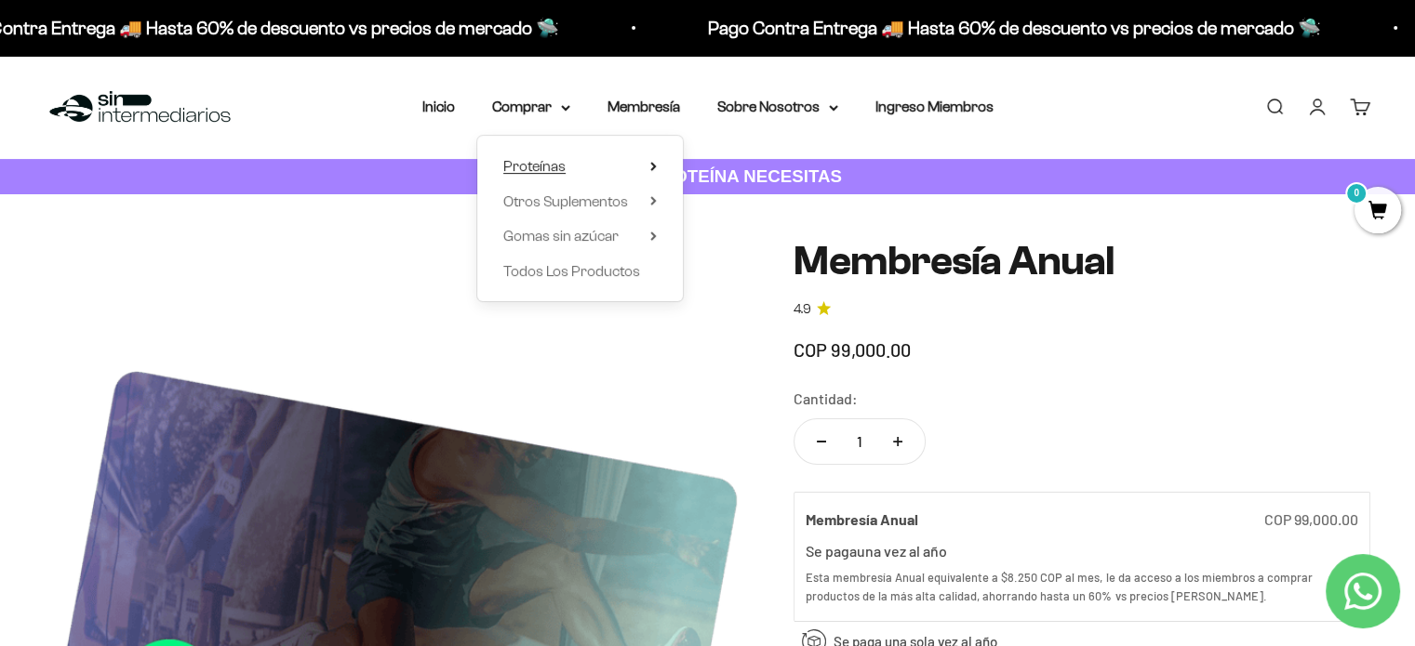
click at [571, 164] on summary "Proteínas" at bounding box center [579, 166] width 153 height 24
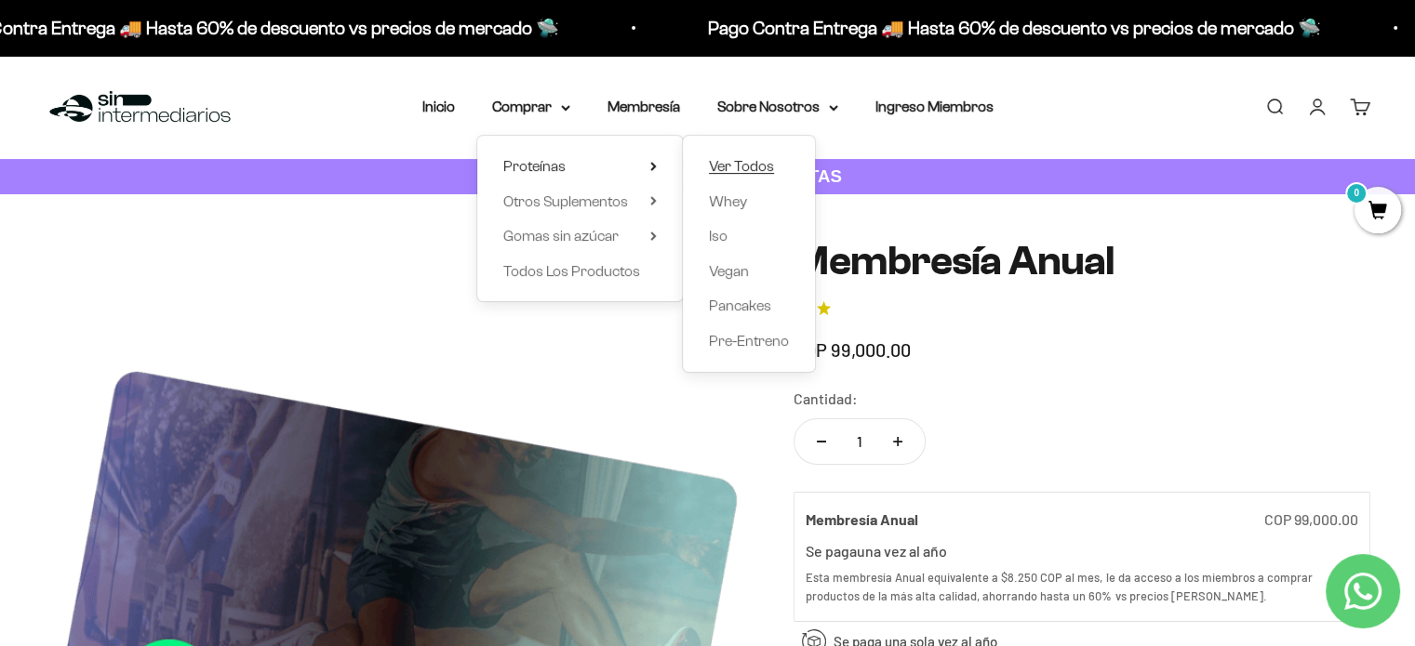
click at [726, 164] on span "Ver Todos" at bounding box center [741, 166] width 65 height 16
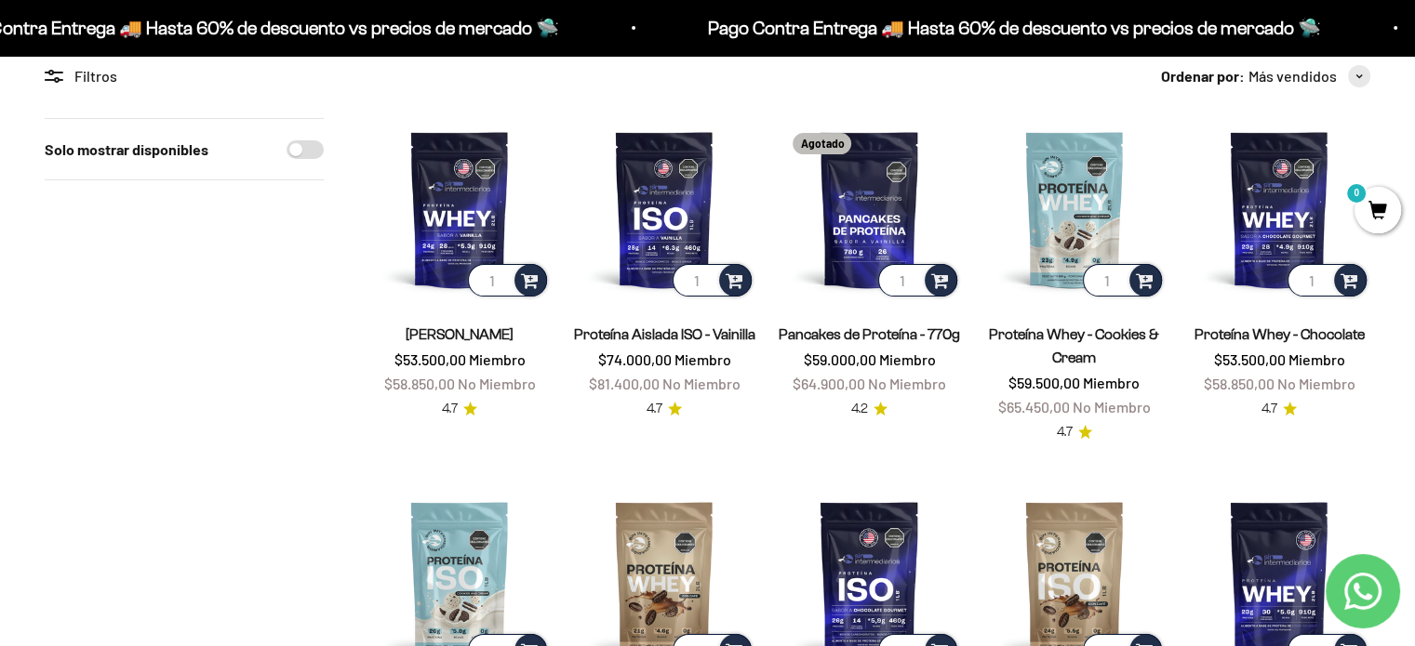
scroll to position [186, 0]
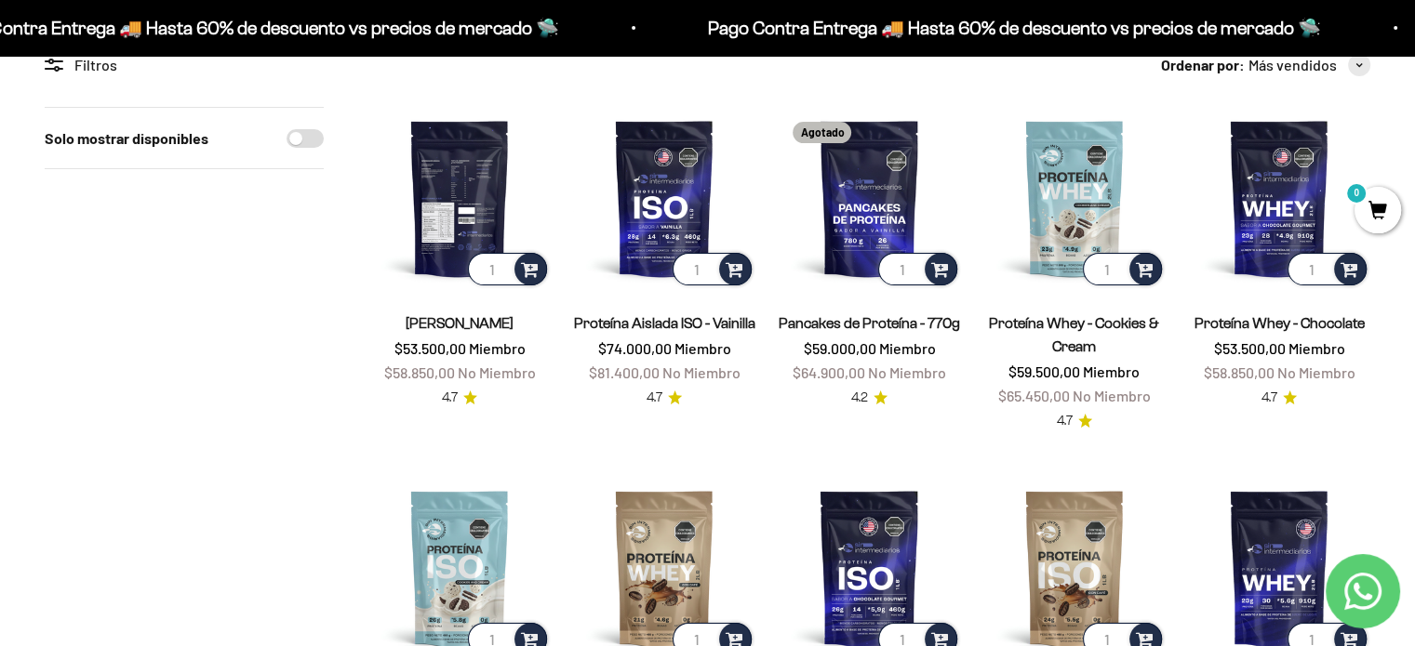
click at [459, 212] on img at bounding box center [459, 198] width 182 height 182
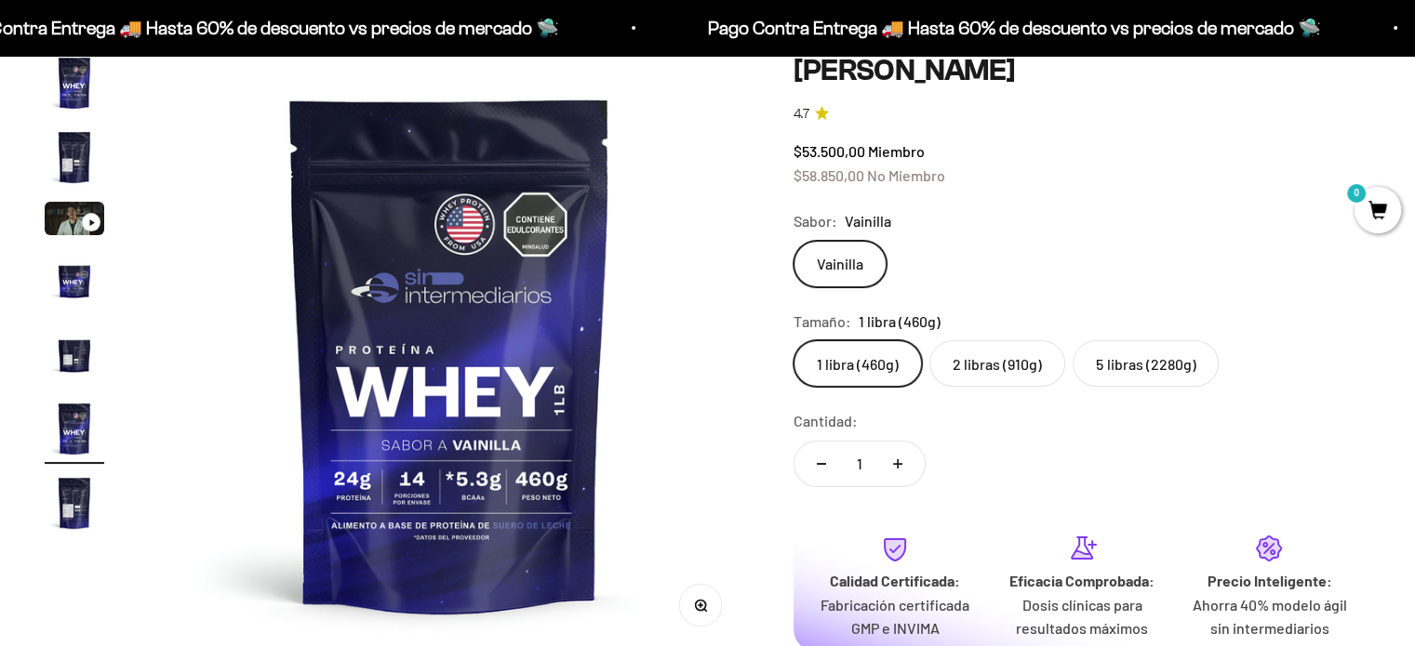
scroll to position [0, 3112]
click at [1102, 366] on label "5 libras (2280g)" at bounding box center [1145, 363] width 146 height 47
click at [793, 340] on input "5 libras (2280g)" at bounding box center [793, 340] width 1 height 1
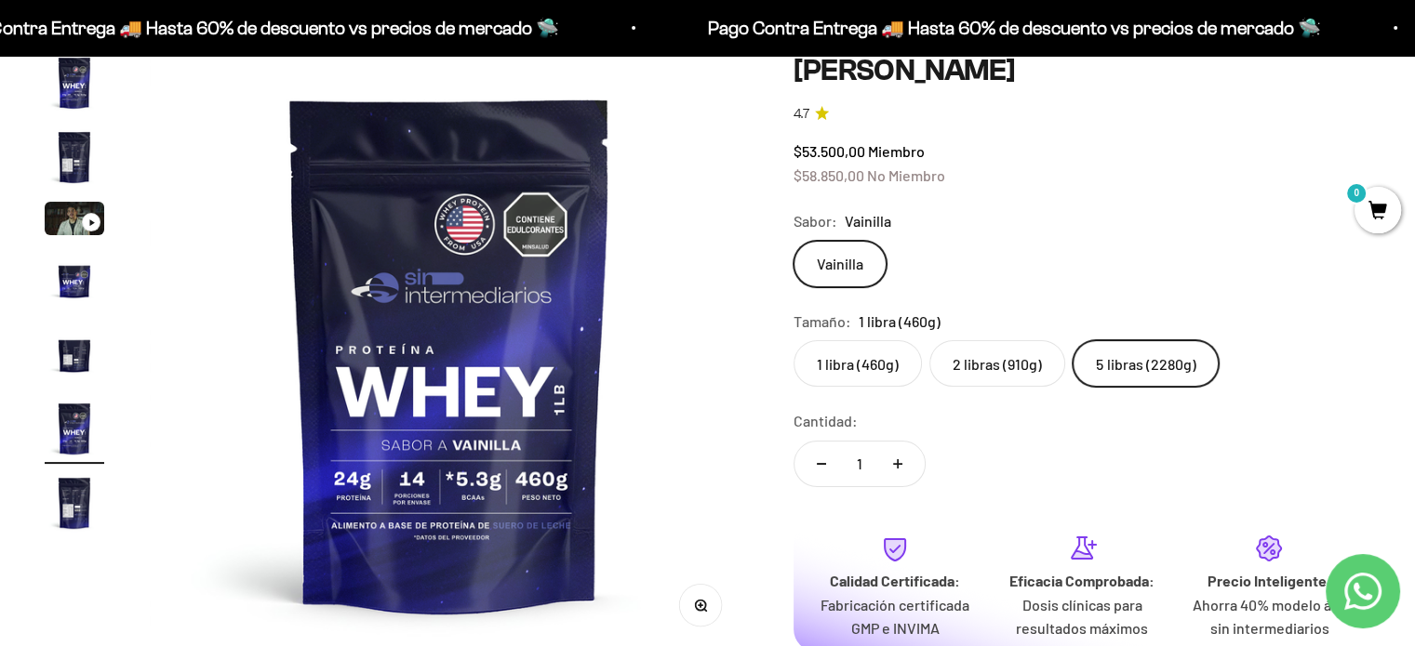
scroll to position [0, 1868]
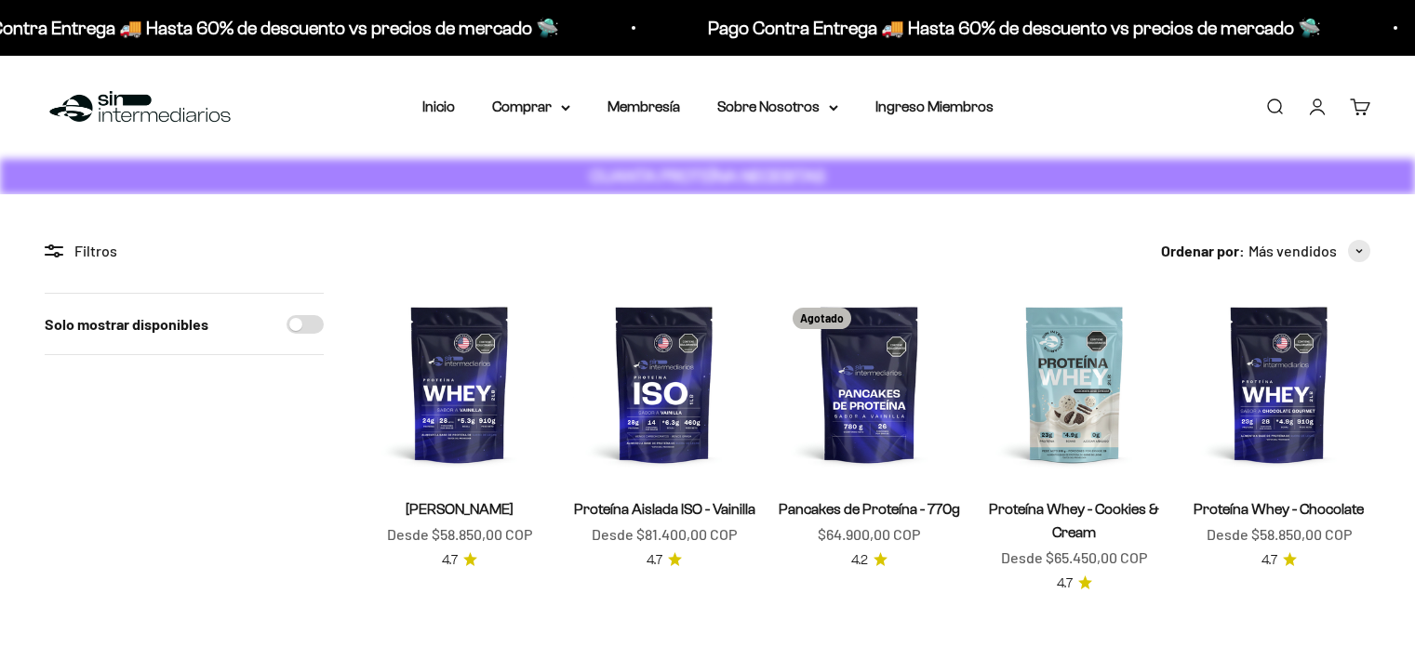
scroll to position [186, 0]
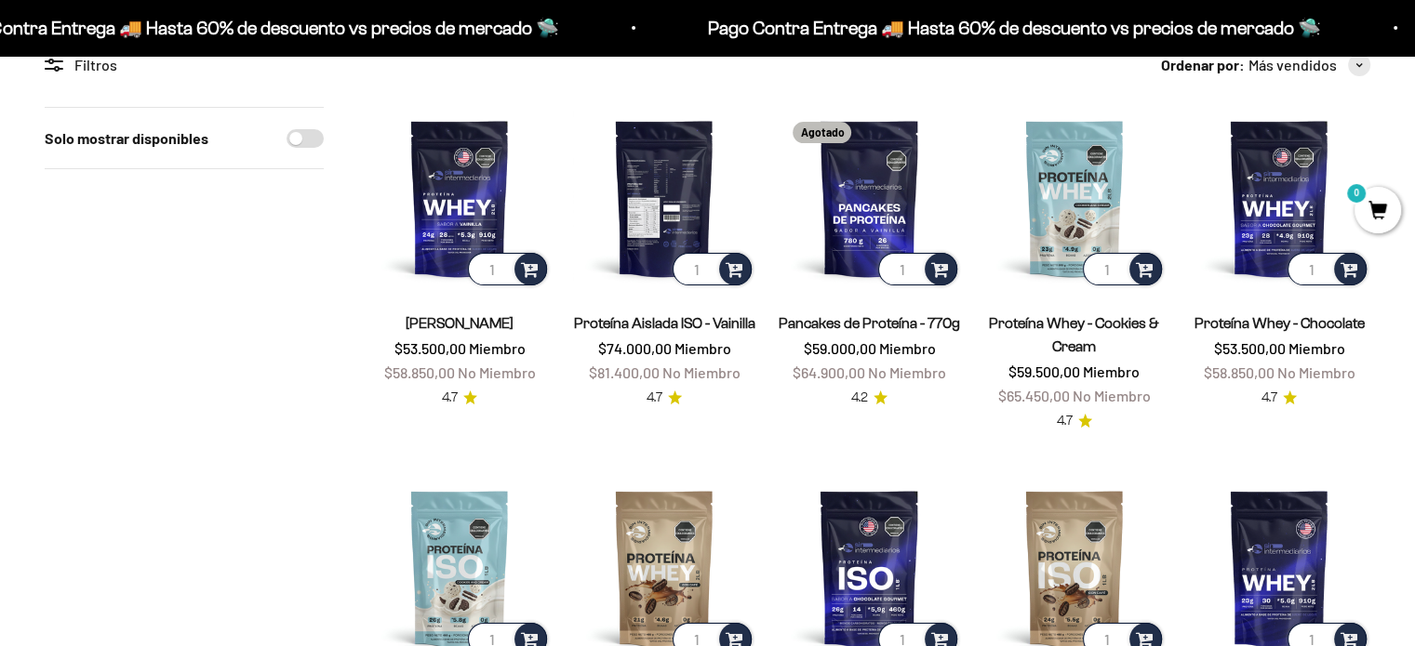
click at [655, 212] on img at bounding box center [664, 198] width 182 height 182
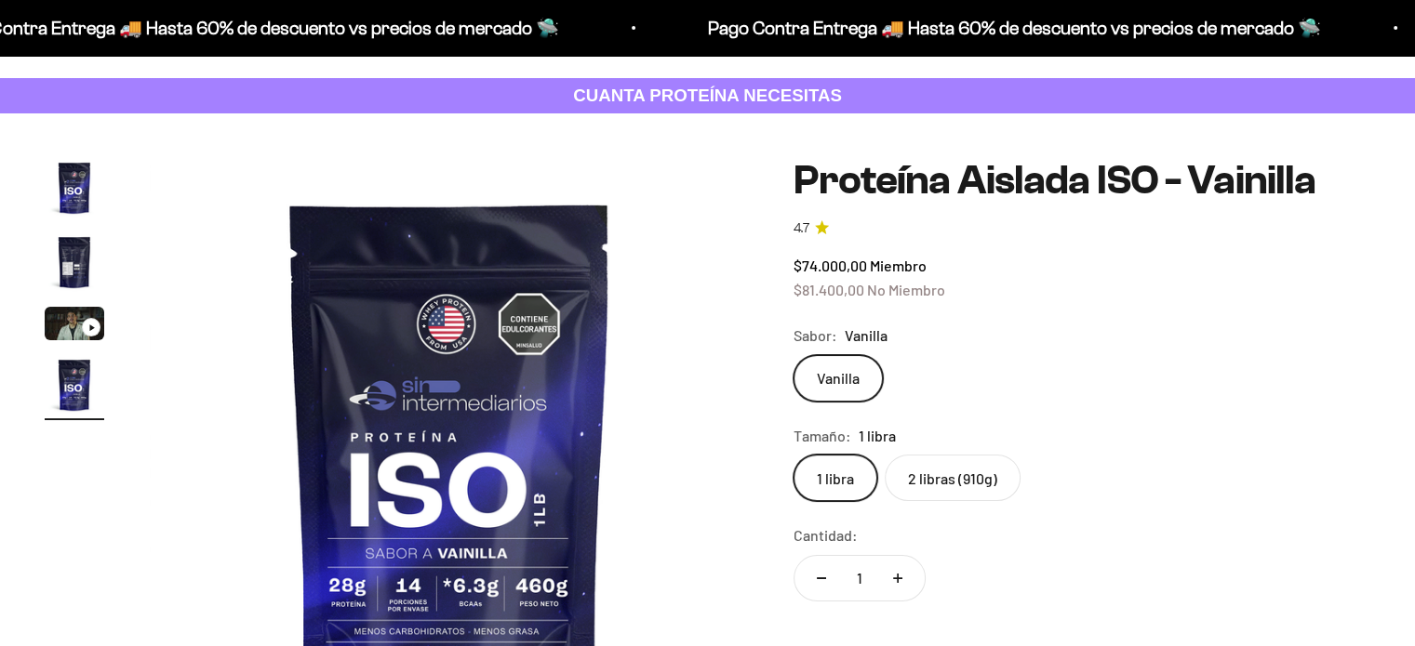
scroll to position [186, 0]
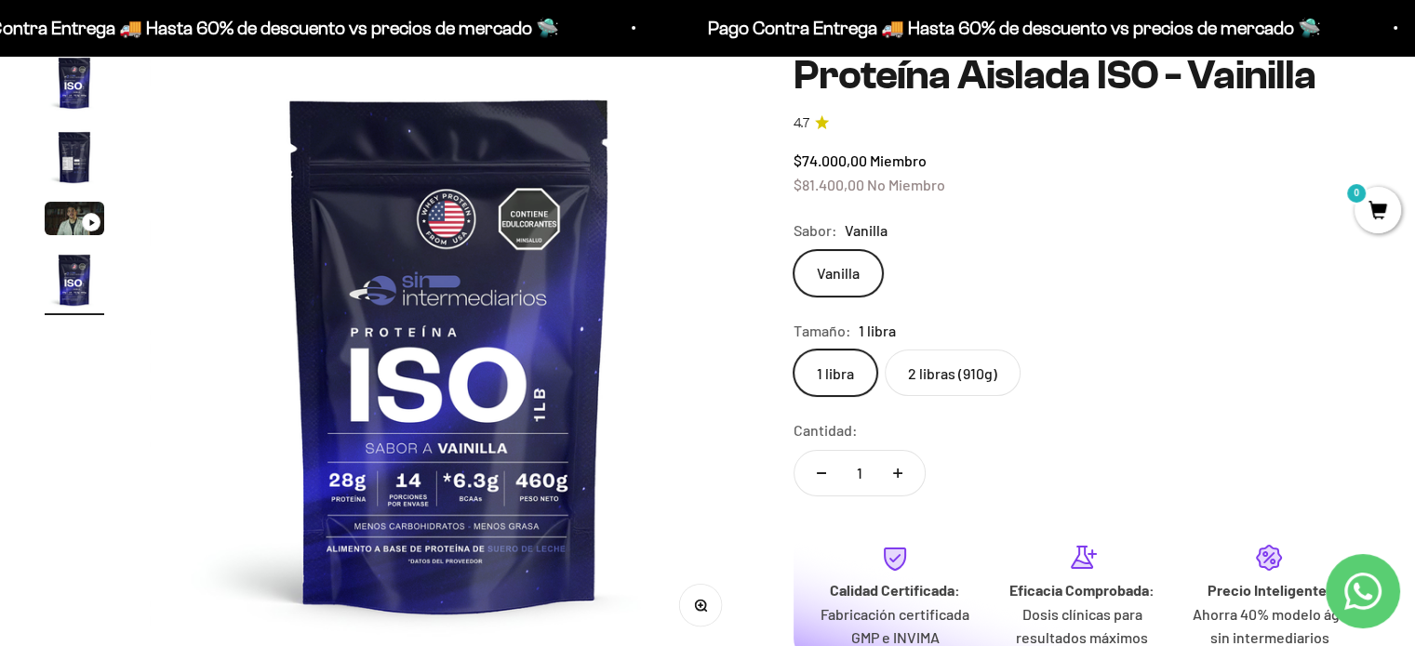
click at [913, 374] on label "2 libras (910g)" at bounding box center [953, 373] width 136 height 47
click at [793, 350] on input "2 libras (910g)" at bounding box center [793, 349] width 1 height 1
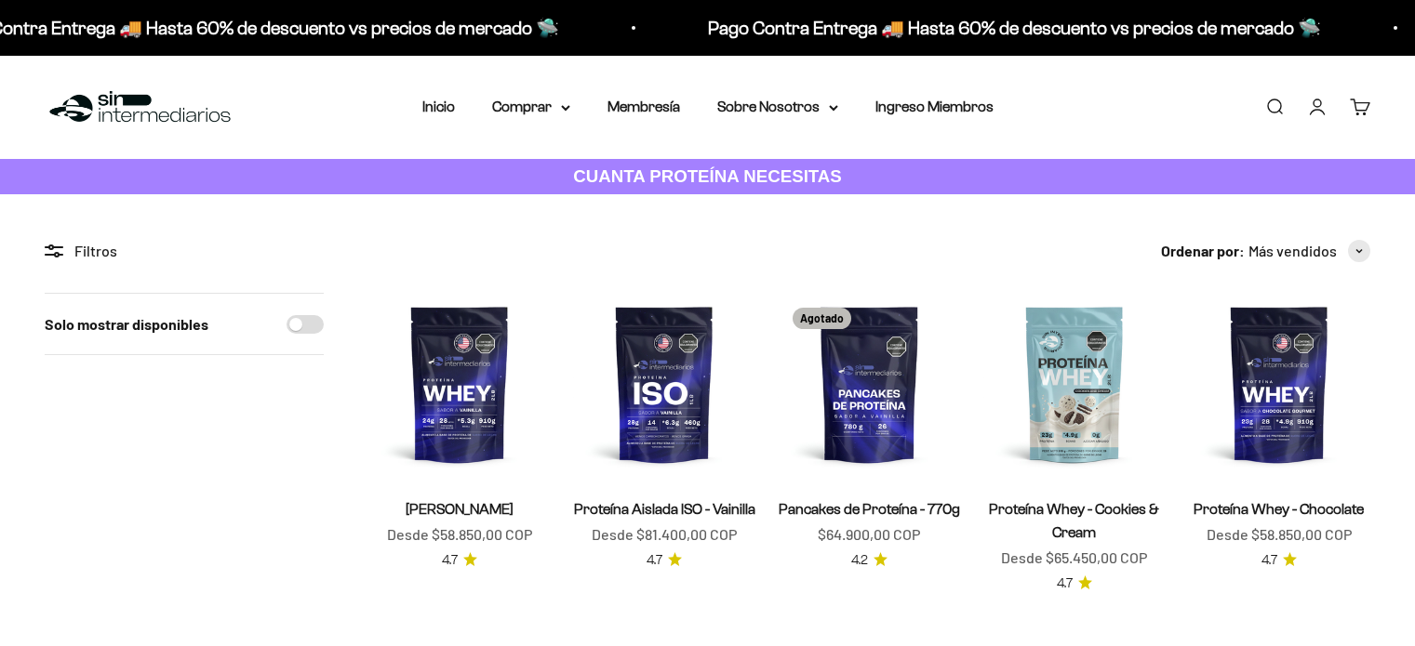
scroll to position [186, 0]
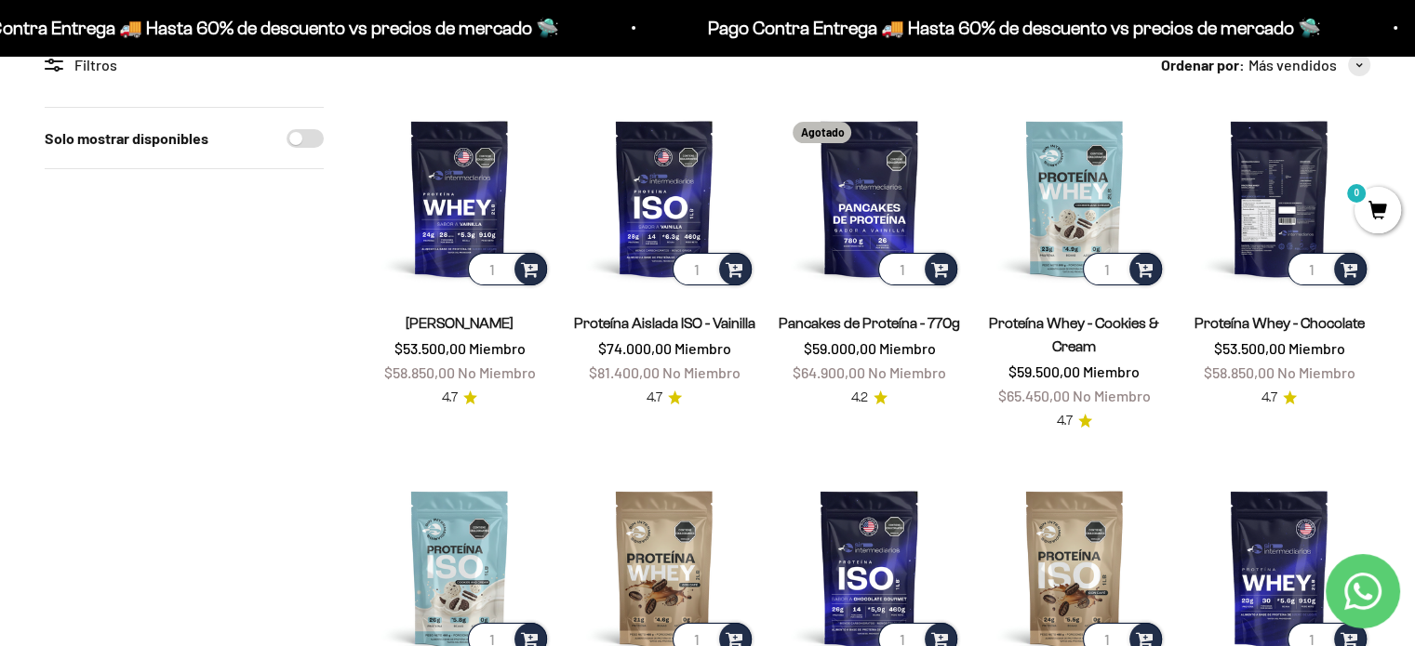
click at [1283, 187] on img at bounding box center [1279, 198] width 182 height 182
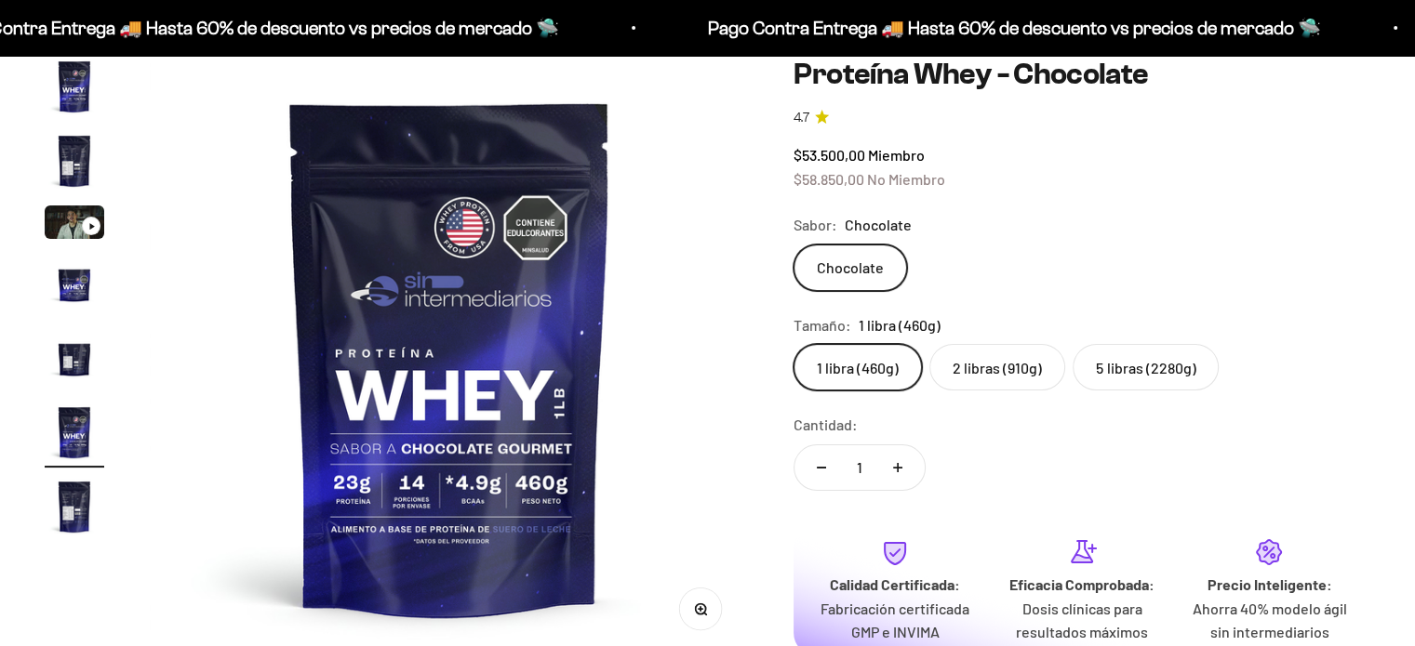
scroll to position [186, 0]
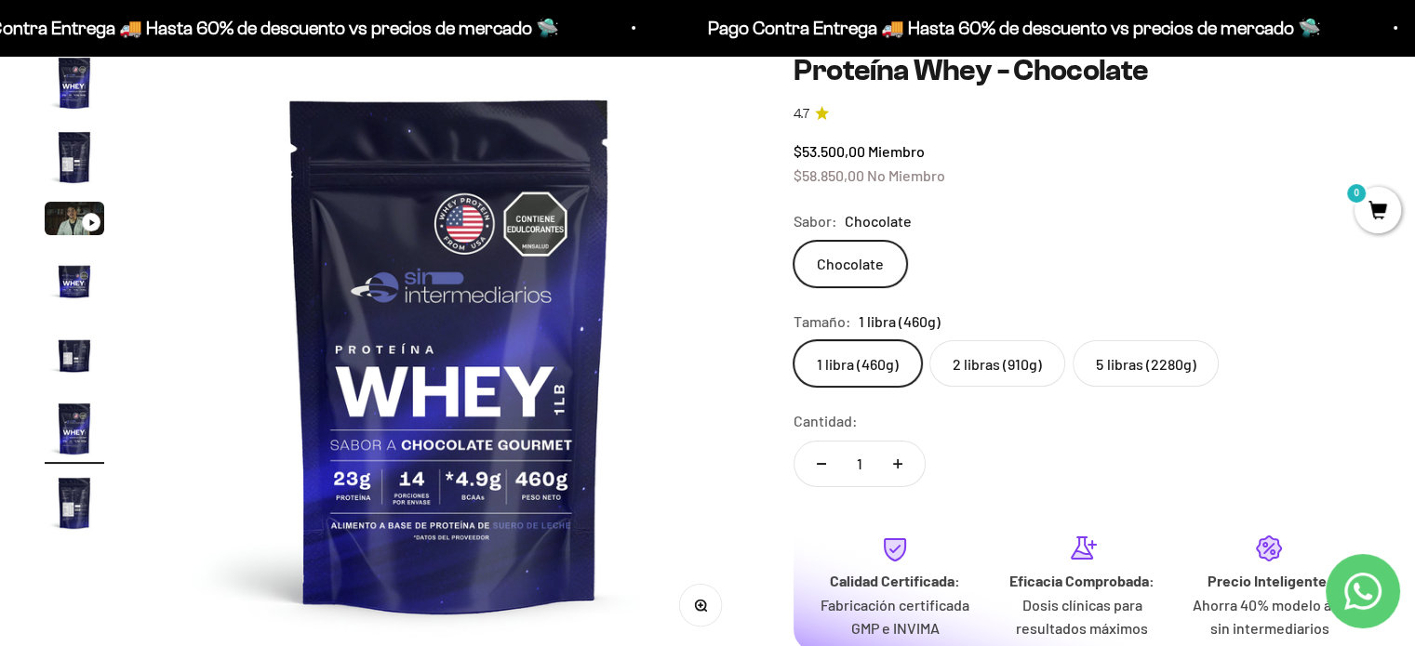
click at [1123, 360] on label "5 libras (2280g)" at bounding box center [1145, 363] width 146 height 47
click at [793, 340] on input "5 libras (2280g)" at bounding box center [793, 340] width 1 height 1
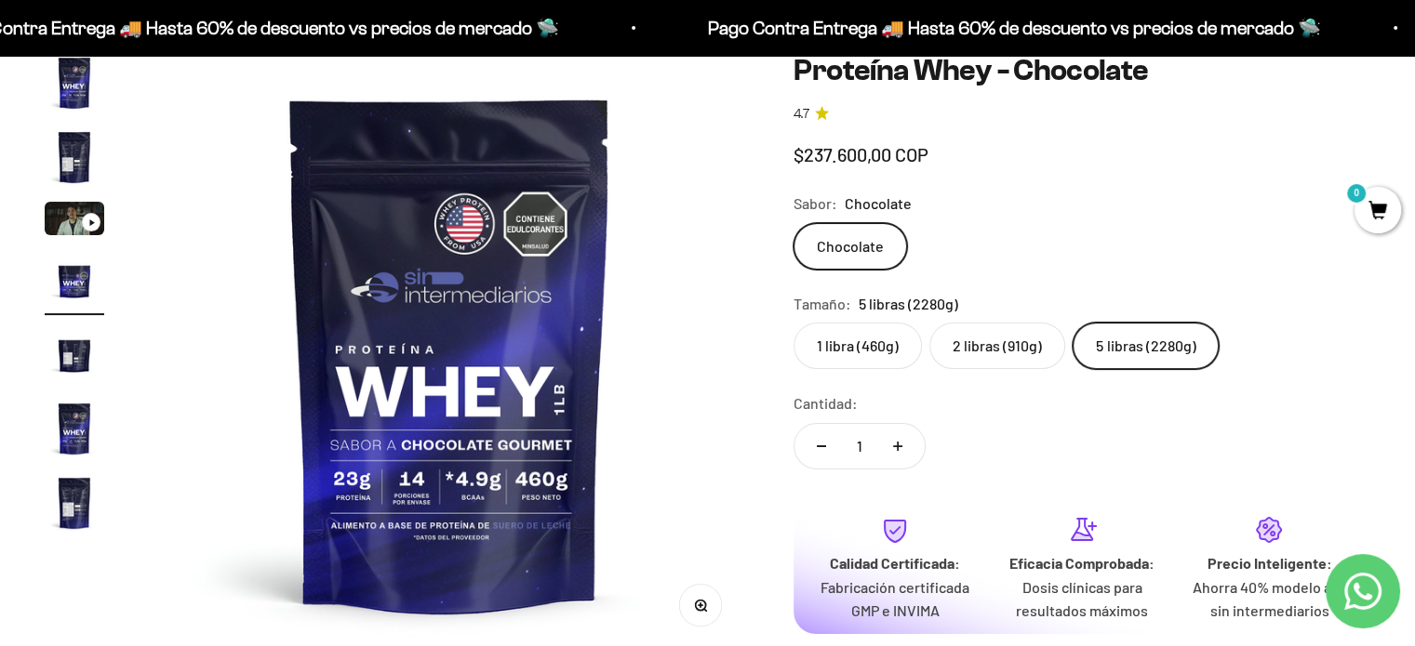
scroll to position [0, 1868]
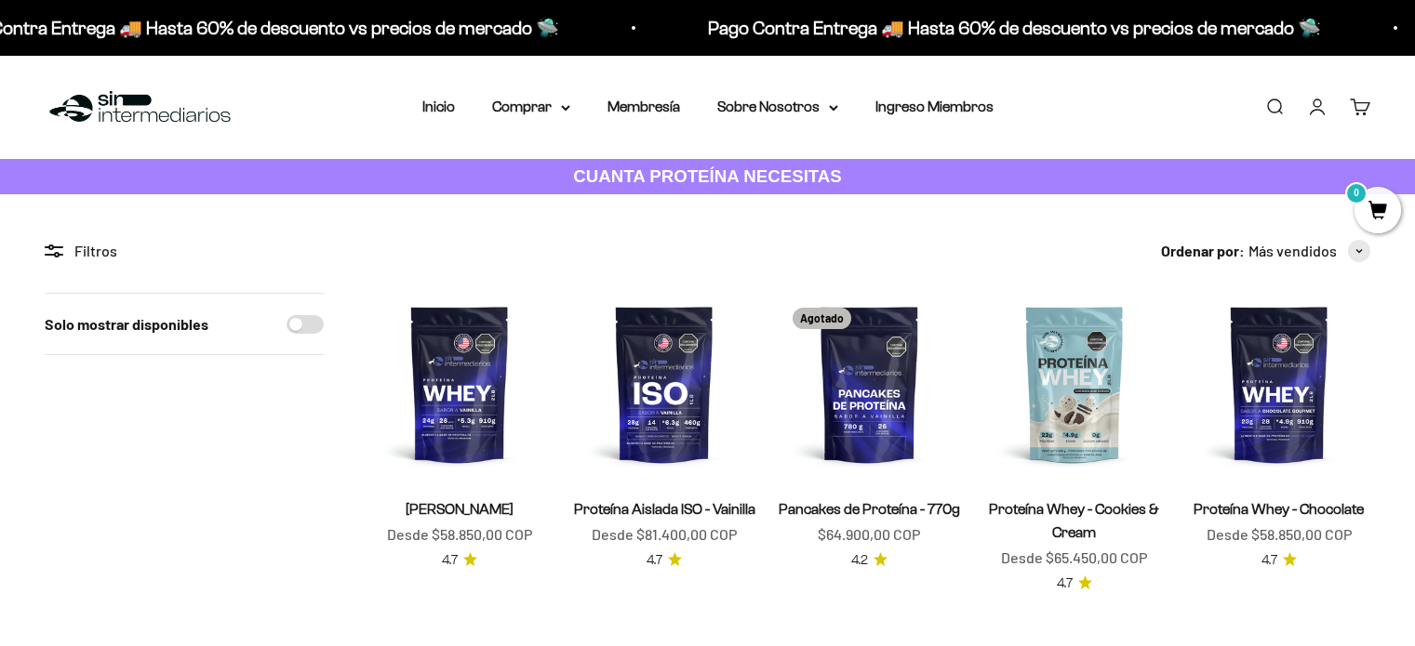
scroll to position [186, 0]
